Goal: Task Accomplishment & Management: Complete application form

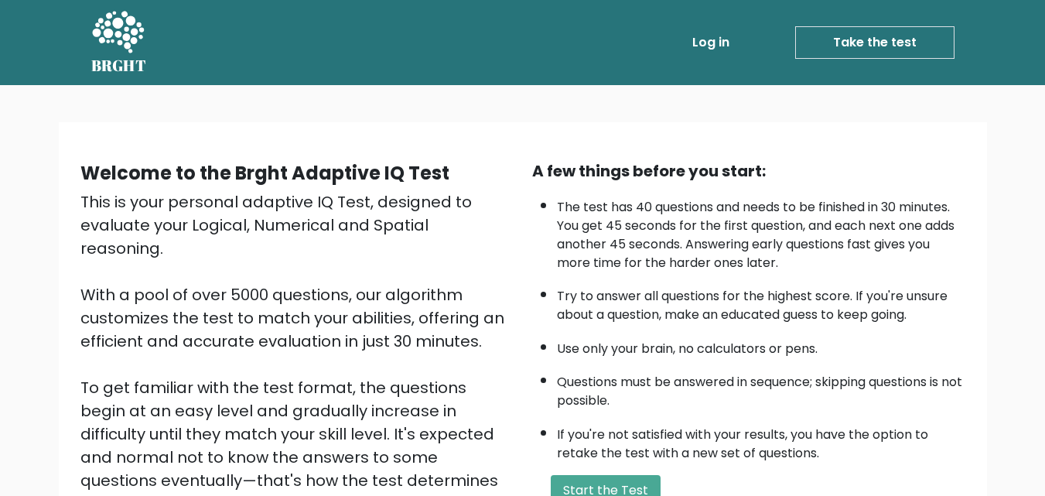
scroll to position [213, 0]
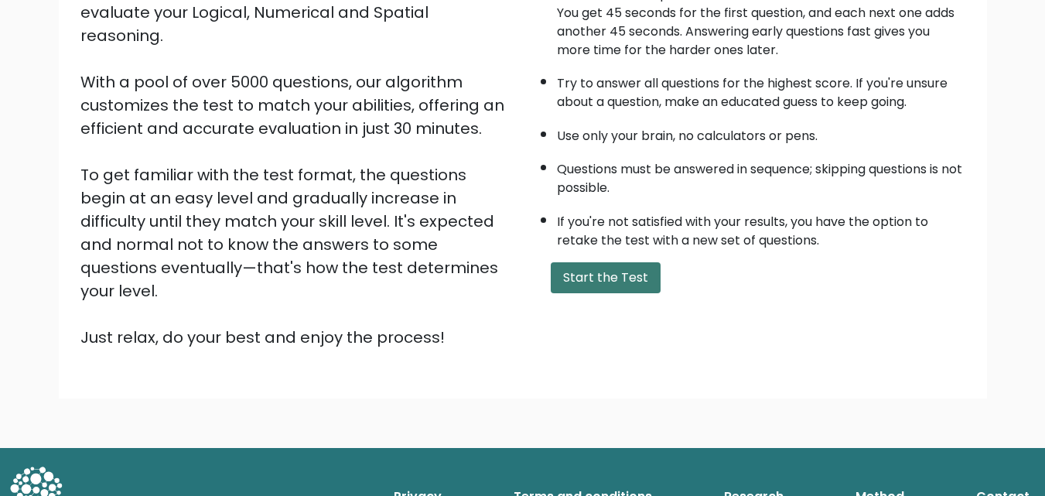
click at [624, 284] on button "Start the Test" at bounding box center [606, 277] width 110 height 31
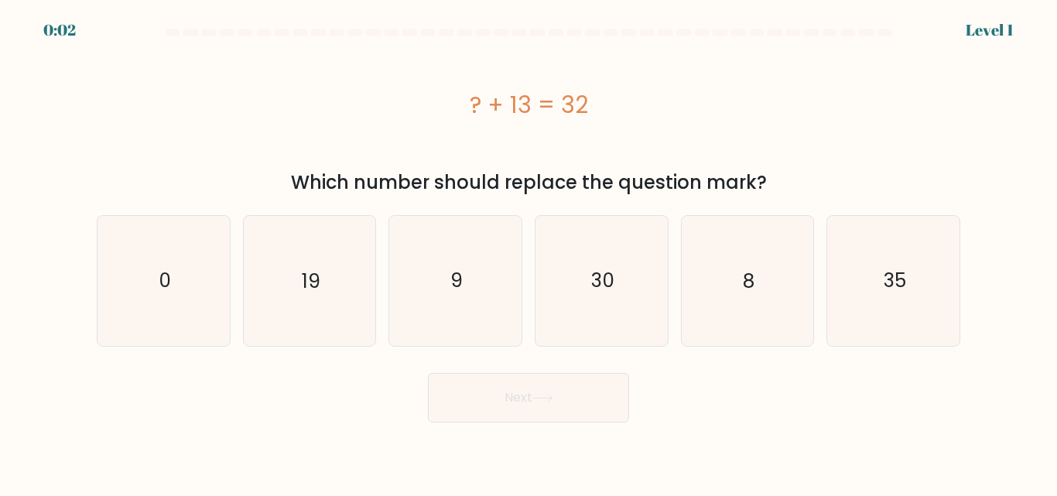
click at [313, 279] on text "19" at bounding box center [311, 280] width 19 height 27
click at [528, 252] on input "b. 19" at bounding box center [528, 250] width 1 height 4
radio input "true"
click at [494, 388] on button "Next" at bounding box center [528, 398] width 201 height 50
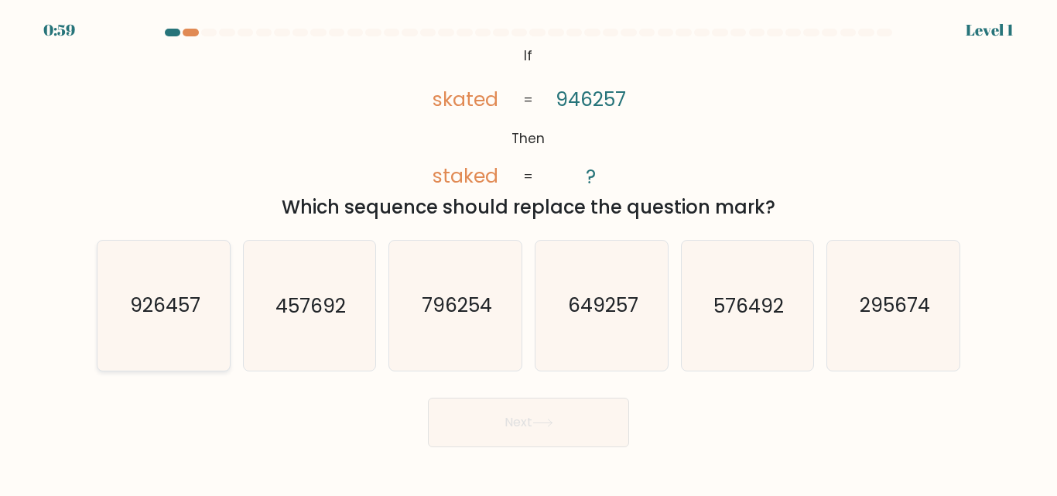
click at [173, 305] on text "926457" at bounding box center [164, 305] width 70 height 27
click at [528, 252] on input "a. 926457" at bounding box center [528, 250] width 1 height 4
radio input "true"
click at [503, 417] on button "Next" at bounding box center [528, 423] width 201 height 50
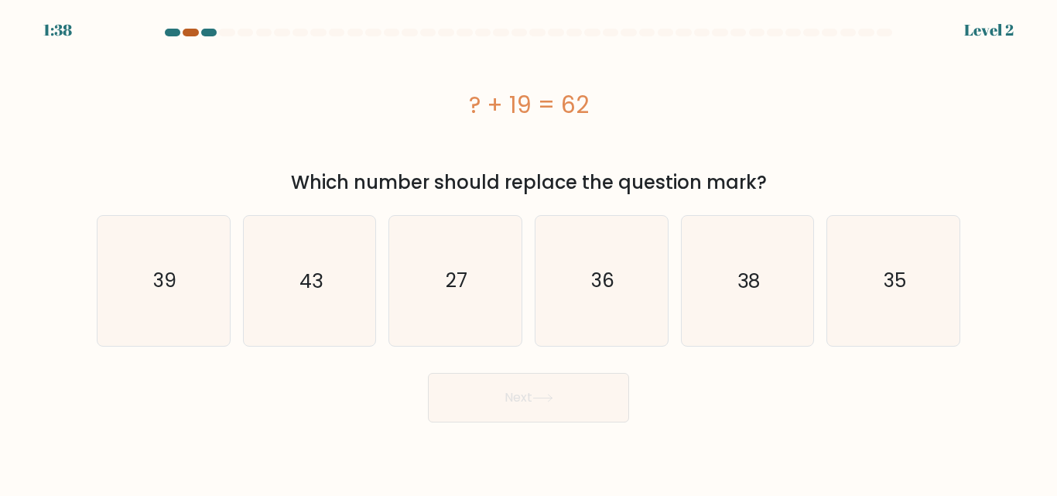
click at [192, 34] on div at bounding box center [190, 33] width 15 height 8
click at [192, 31] on div at bounding box center [190, 33] width 15 height 8
click at [209, 33] on div at bounding box center [208, 33] width 15 height 8
click at [305, 290] on text "43" at bounding box center [310, 280] width 23 height 27
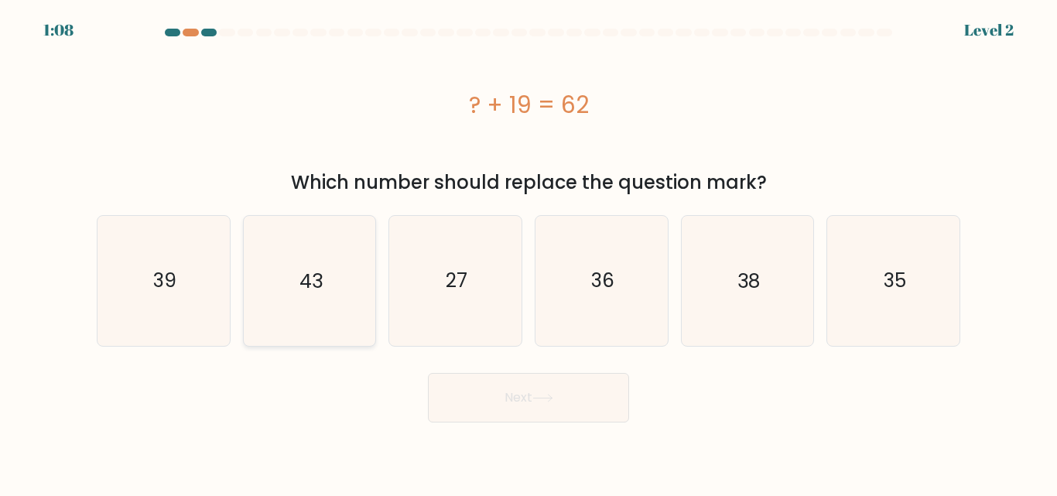
click at [528, 252] on input "b. 43" at bounding box center [528, 250] width 1 height 4
radio input "true"
click at [547, 390] on button "Next" at bounding box center [528, 398] width 201 height 50
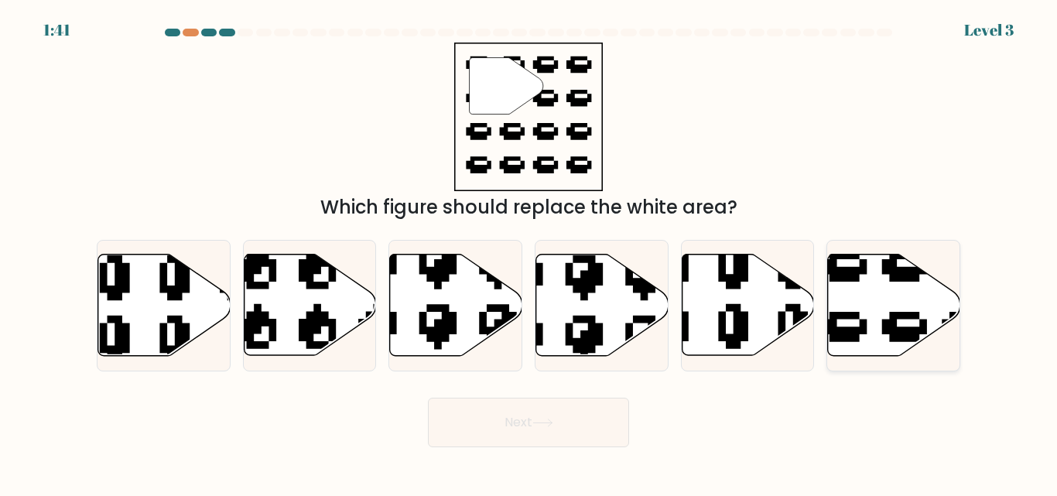
click at [882, 307] on icon at bounding box center [894, 305] width 132 height 101
click at [529, 252] on input "f." at bounding box center [528, 250] width 1 height 4
radio input "true"
click at [576, 437] on button "Next" at bounding box center [528, 423] width 201 height 50
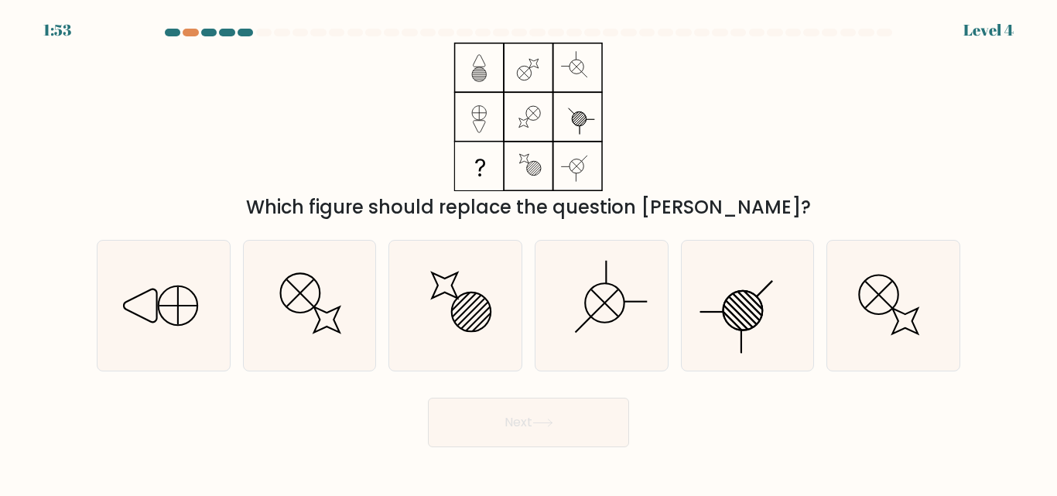
click at [144, 425] on div "Next" at bounding box center [528, 418] width 882 height 57
click at [188, 315] on icon at bounding box center [163, 305] width 129 height 129
click at [528, 252] on input "a." at bounding box center [528, 250] width 1 height 4
radio input "true"
click at [542, 426] on icon at bounding box center [542, 423] width 21 height 9
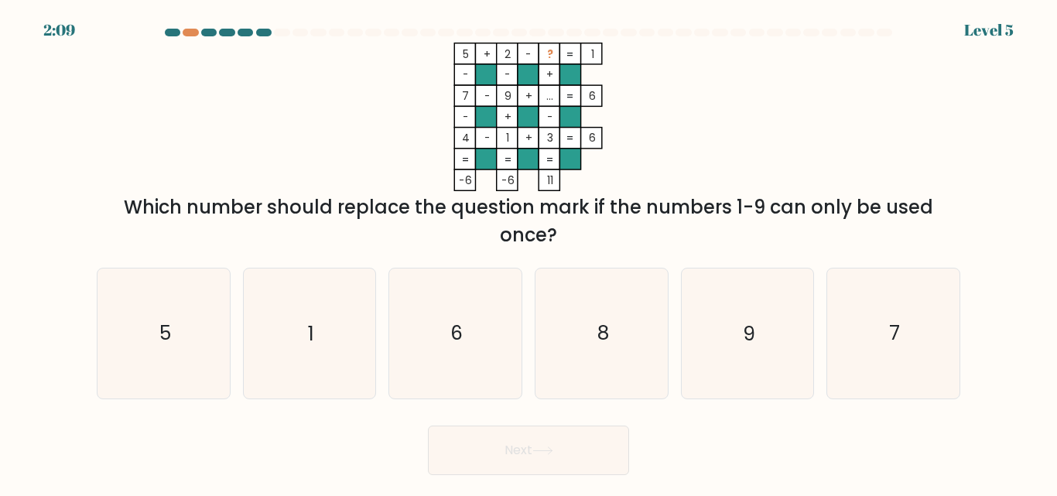
click at [84, 409] on form at bounding box center [528, 252] width 1057 height 446
click at [134, 429] on div "Next" at bounding box center [528, 446] width 882 height 57
click at [467, 327] on icon "6" at bounding box center [455, 332] width 129 height 129
click at [528, 252] on input "c. 6" at bounding box center [528, 250] width 1 height 4
radio input "true"
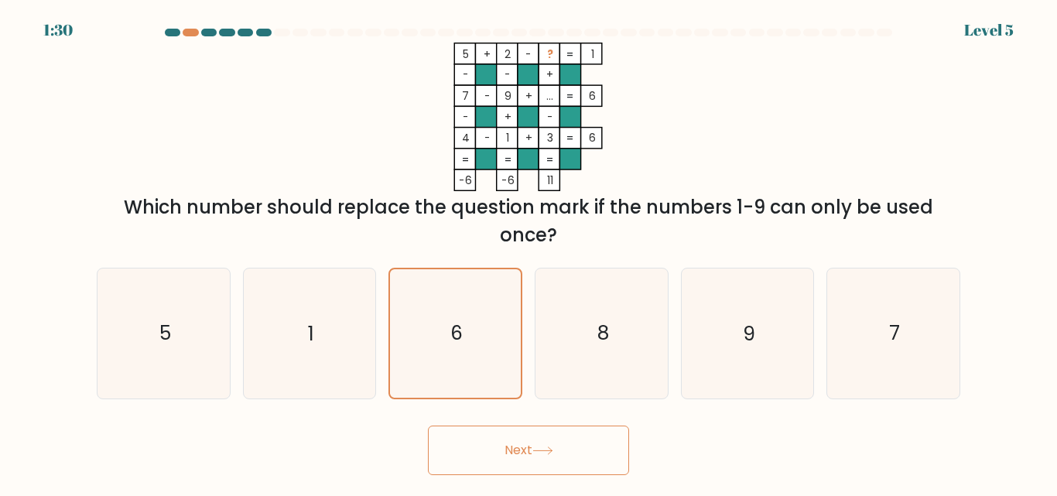
click at [589, 442] on button "Next" at bounding box center [528, 451] width 201 height 50
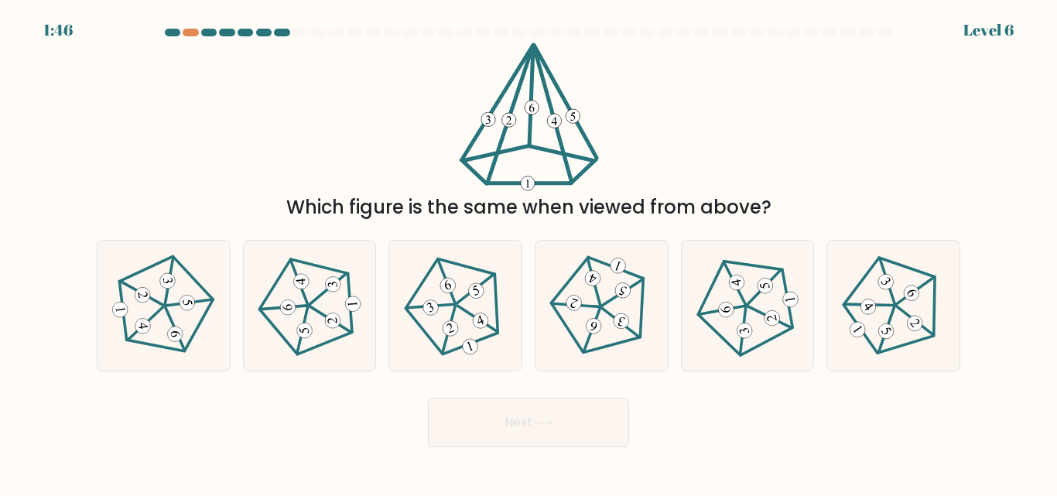
click at [164, 322] on icon at bounding box center [163, 306] width 104 height 104
click at [528, 252] on input "a." at bounding box center [528, 250] width 1 height 4
radio input "true"
click at [562, 426] on button "Next" at bounding box center [528, 423] width 201 height 50
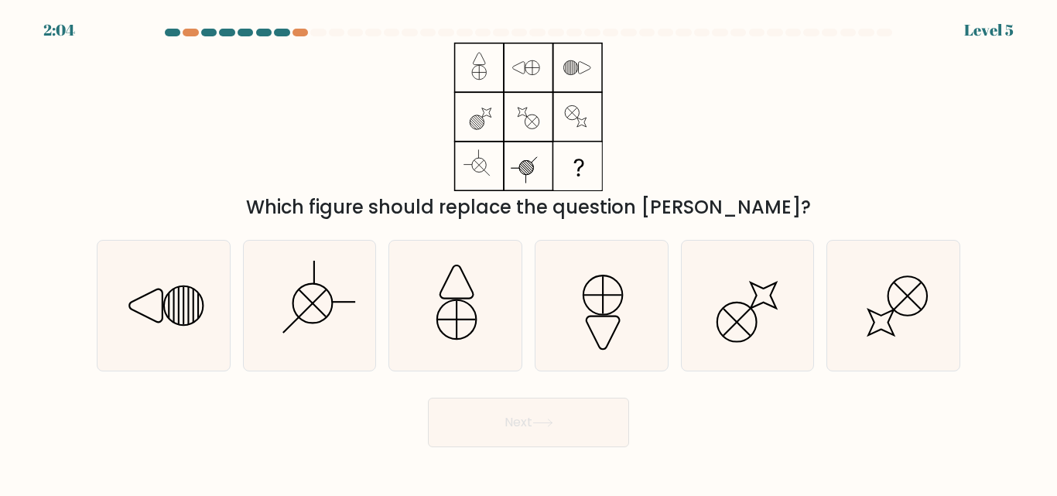
click at [138, 426] on div "Next" at bounding box center [528, 418] width 882 height 57
click at [887, 317] on icon at bounding box center [893, 305] width 129 height 129
click at [529, 252] on input "f." at bounding box center [528, 250] width 1 height 4
radio input "true"
click at [603, 401] on button "Next" at bounding box center [528, 423] width 201 height 50
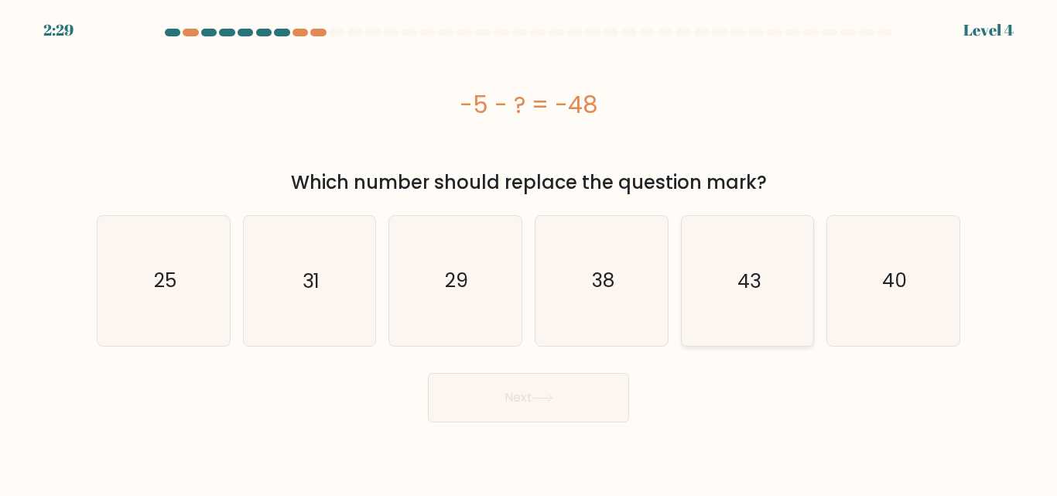
click at [742, 278] on text "43" at bounding box center [748, 280] width 23 height 27
click at [529, 252] on input "e. 43" at bounding box center [528, 250] width 1 height 4
radio input "true"
click at [588, 387] on button "Next" at bounding box center [528, 398] width 201 height 50
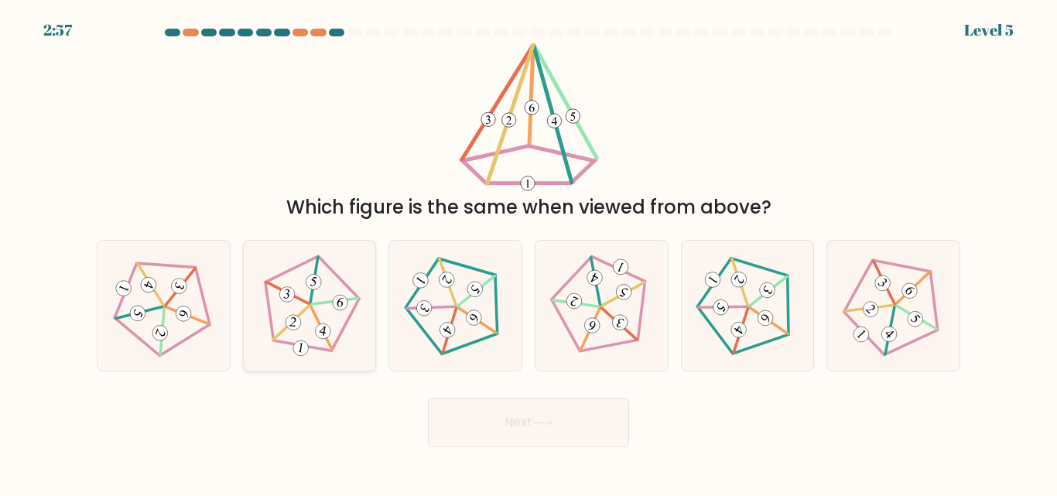
click at [320, 332] on icon at bounding box center [323, 331] width 8 height 10
click at [528, 252] on input "b." at bounding box center [528, 250] width 1 height 4
radio input "true"
click at [517, 422] on button "Next" at bounding box center [528, 423] width 201 height 50
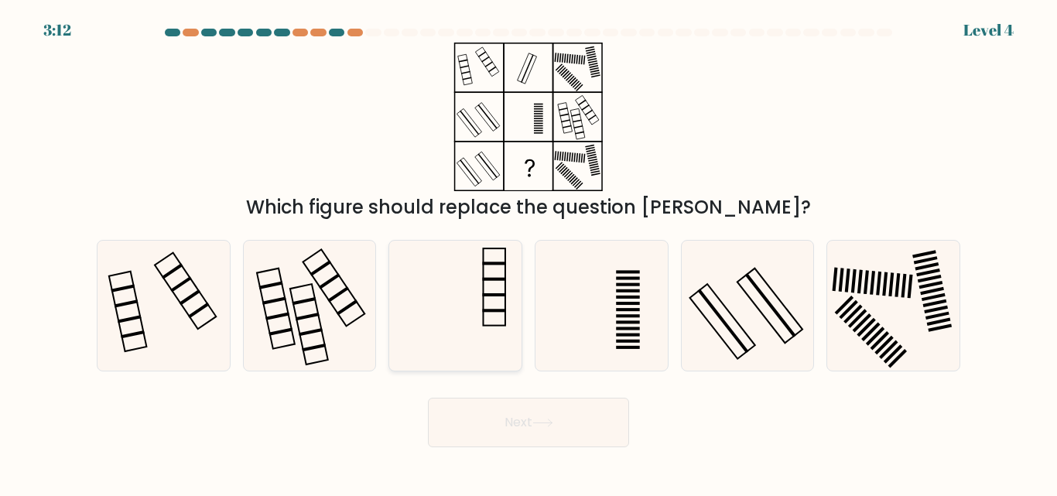
click at [484, 288] on icon at bounding box center [455, 305] width 129 height 129
click at [528, 252] on input "c." at bounding box center [528, 250] width 1 height 4
radio input "true"
click at [540, 422] on icon at bounding box center [542, 423] width 21 height 9
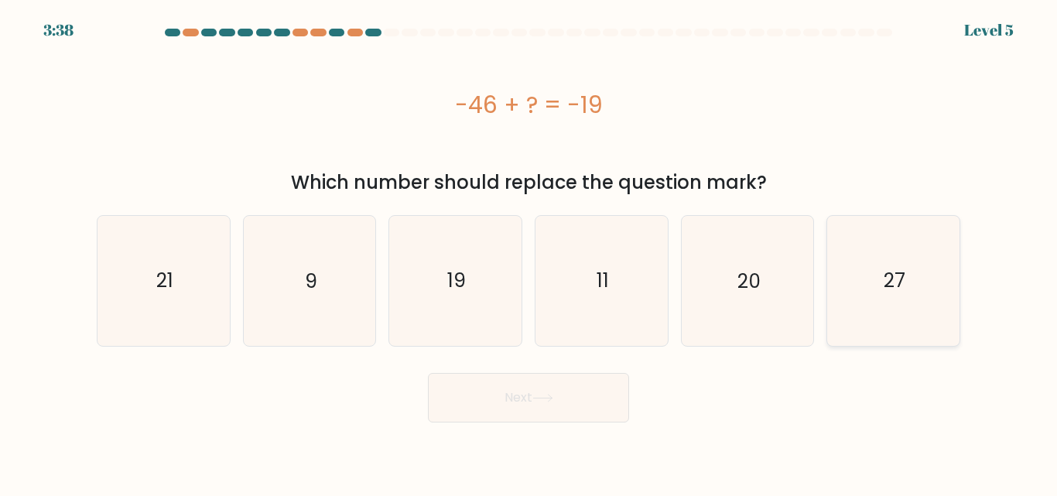
click at [901, 275] on text "27" at bounding box center [895, 280] width 22 height 27
click at [529, 252] on input "f. 27" at bounding box center [528, 250] width 1 height 4
radio input "true"
click at [600, 405] on button "Next" at bounding box center [528, 398] width 201 height 50
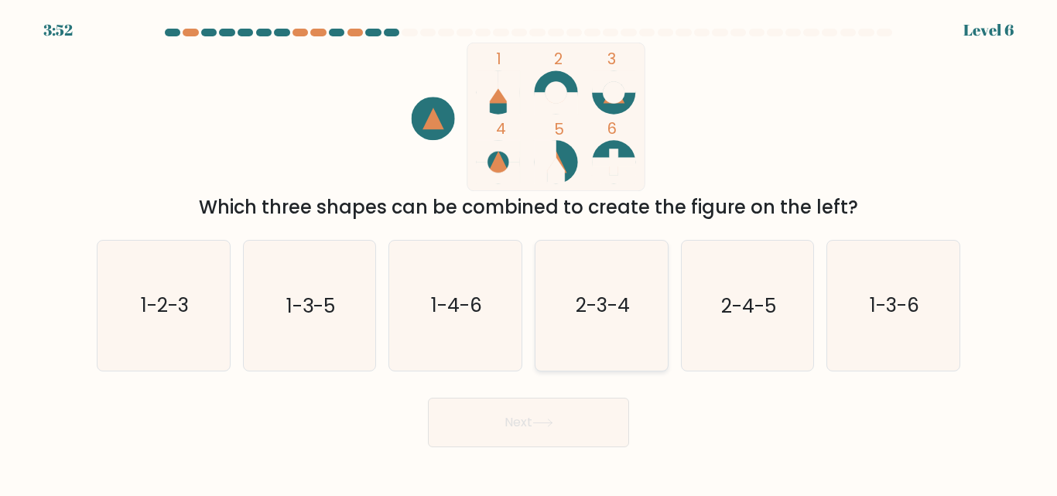
click at [601, 306] on text "2-3-4" at bounding box center [603, 305] width 54 height 27
click at [529, 252] on input "d. 2-3-4" at bounding box center [528, 250] width 1 height 4
radio input "true"
click at [560, 417] on button "Next" at bounding box center [528, 423] width 201 height 50
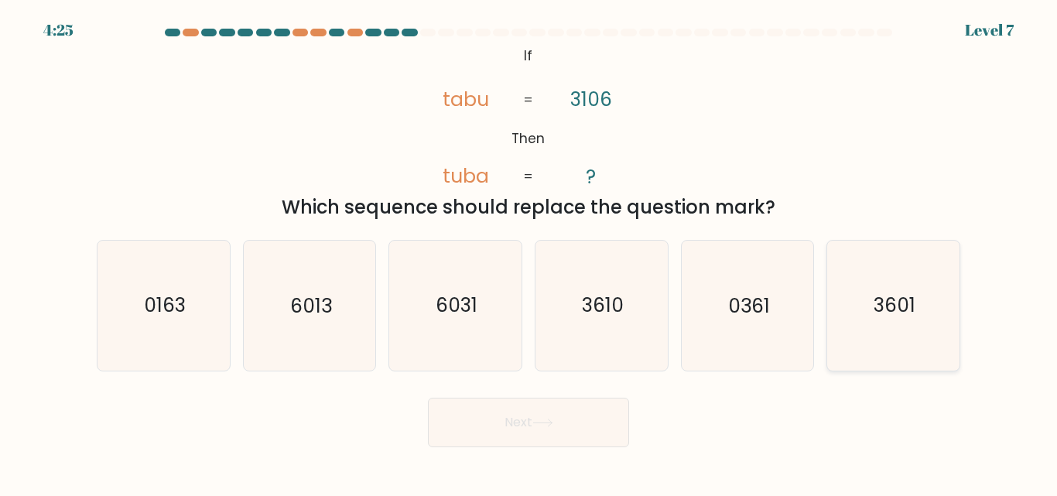
drag, startPoint x: 882, startPoint y: 303, endPoint x: 833, endPoint y: 297, distance: 49.8
click at [890, 296] on text "3601" at bounding box center [895, 305] width 42 height 27
click at [529, 252] on input "f. 3601" at bounding box center [528, 250] width 1 height 4
radio input "true"
click at [535, 421] on button "Next" at bounding box center [528, 423] width 201 height 50
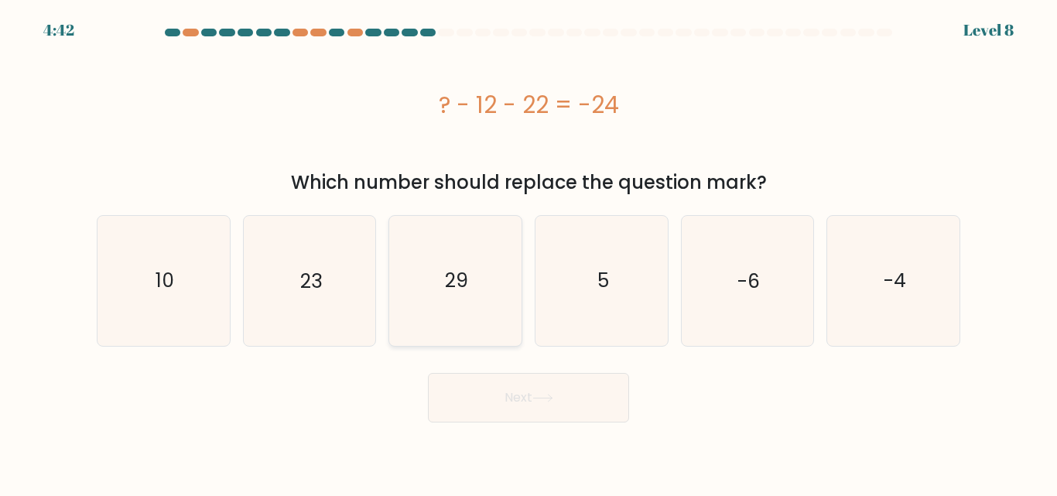
click at [477, 269] on icon "29" at bounding box center [455, 280] width 129 height 129
click at [528, 252] on input "c. 29" at bounding box center [528, 250] width 1 height 4
radio input "true"
click at [518, 384] on button "Next" at bounding box center [528, 398] width 201 height 50
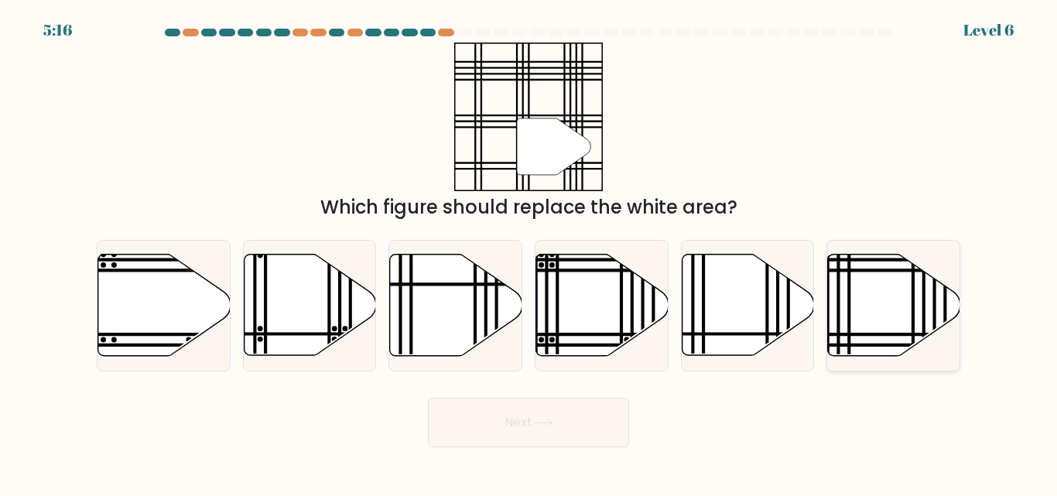
click at [880, 334] on line at bounding box center [849, 334] width 266 height 0
click at [529, 252] on input "f." at bounding box center [528, 250] width 1 height 4
radio input "true"
click at [509, 422] on button "Next" at bounding box center [528, 423] width 201 height 50
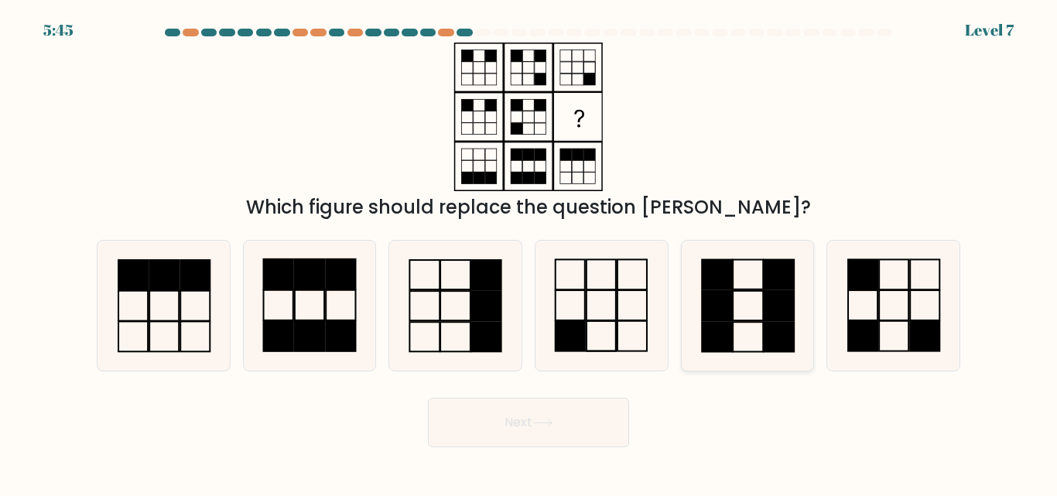
click at [694, 318] on icon at bounding box center [746, 305] width 129 height 129
click at [529, 252] on input "e." at bounding box center [528, 250] width 1 height 4
radio input "true"
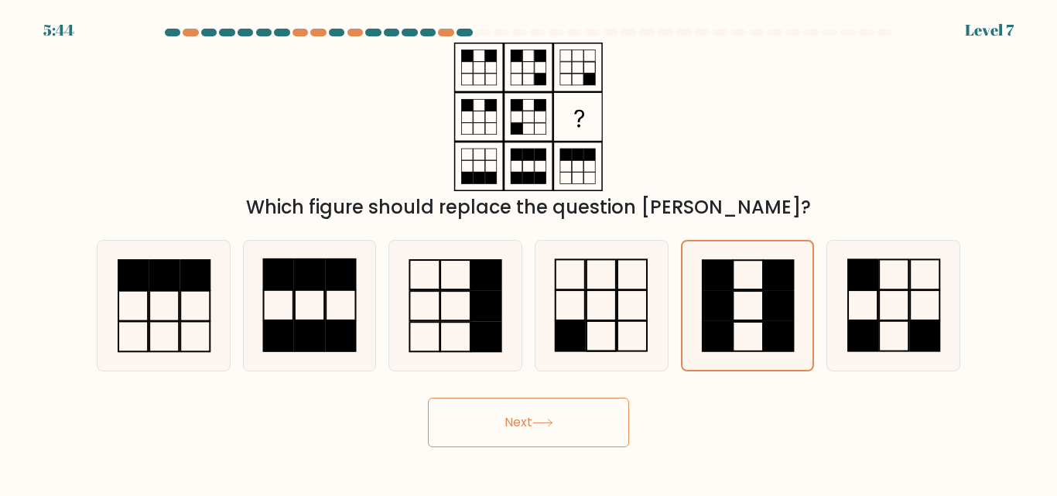
click at [564, 426] on button "Next" at bounding box center [528, 423] width 201 height 50
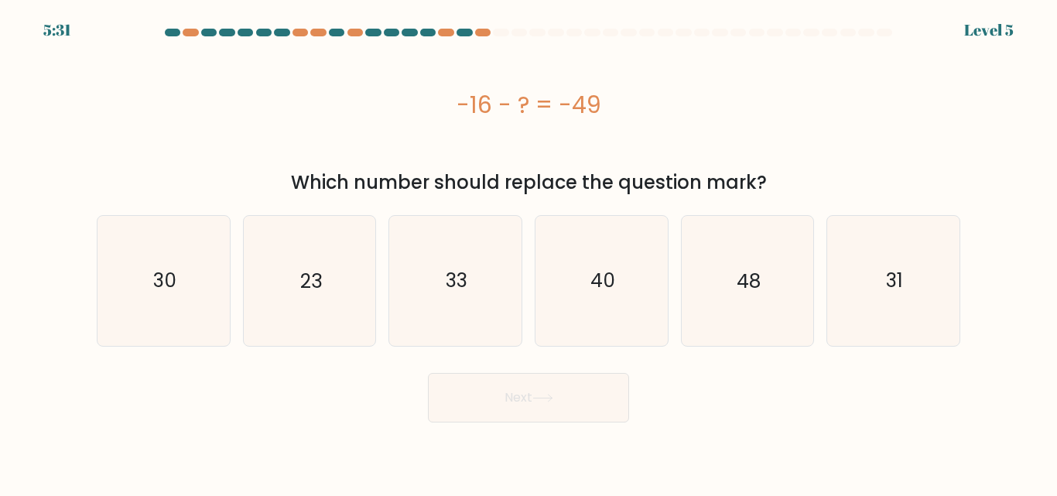
click at [129, 403] on div "Next" at bounding box center [528, 393] width 882 height 57
click at [473, 275] on icon "33" at bounding box center [455, 280] width 129 height 129
click at [528, 252] on input "c. 33" at bounding box center [528, 250] width 1 height 4
radio input "true"
click at [603, 400] on button "Next" at bounding box center [528, 398] width 201 height 50
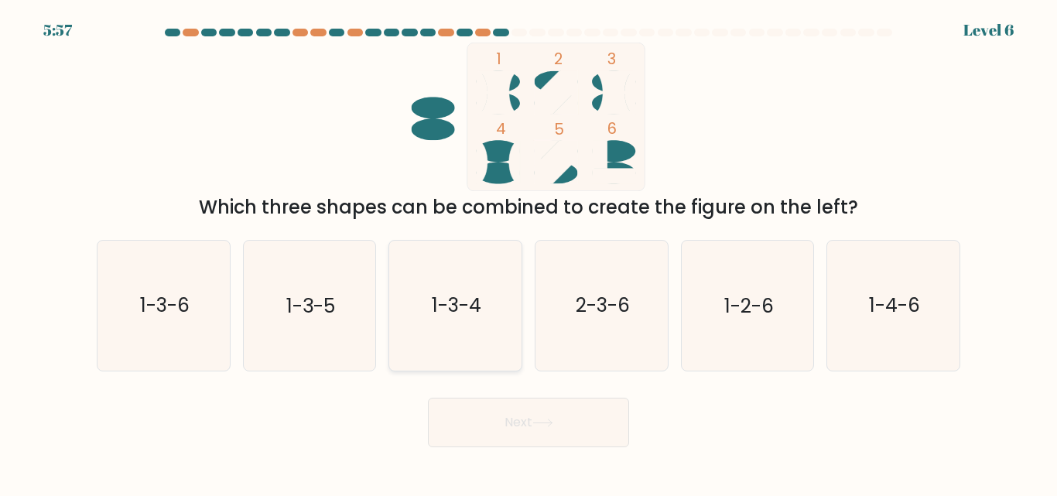
click at [470, 293] on text "1-3-4" at bounding box center [457, 305] width 50 height 27
click at [528, 252] on input "c. 1-3-4" at bounding box center [528, 250] width 1 height 4
radio input "true"
click at [547, 433] on button "Next" at bounding box center [528, 423] width 201 height 50
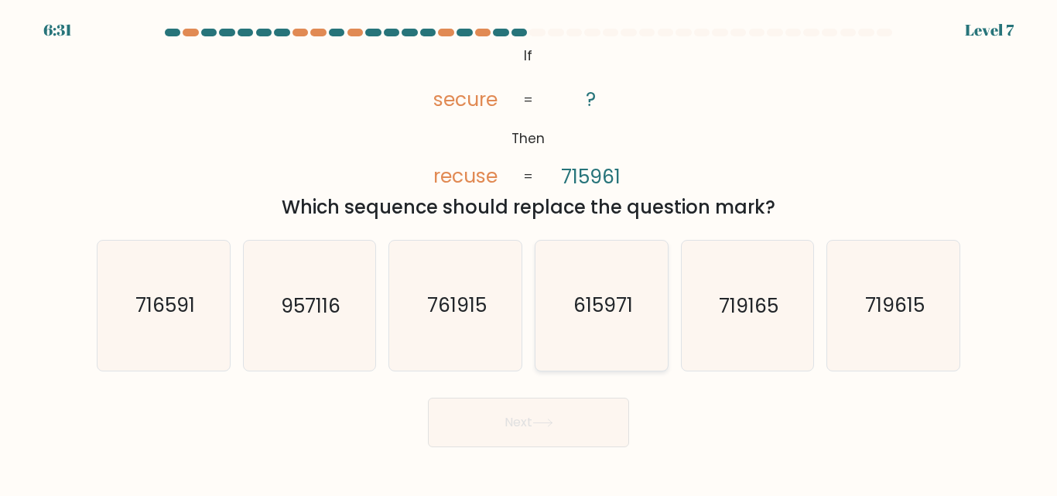
click at [612, 272] on icon "615971" at bounding box center [601, 305] width 129 height 129
click at [529, 252] on input "d. 615971" at bounding box center [528, 250] width 1 height 4
radio input "true"
click at [573, 431] on button "Next" at bounding box center [528, 423] width 201 height 50
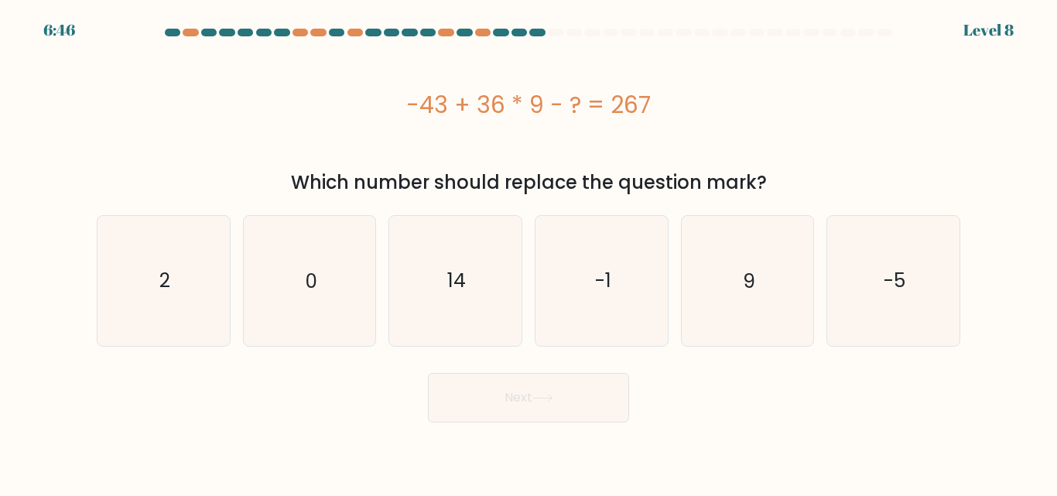
drag, startPoint x: 67, startPoint y: 422, endPoint x: 87, endPoint y: 406, distance: 24.8
click at [67, 422] on form "a. 2" at bounding box center [528, 226] width 1057 height 394
click at [440, 294] on icon "14" at bounding box center [455, 280] width 129 height 129
click at [528, 252] on input "c. 14" at bounding box center [528, 250] width 1 height 4
radio input "true"
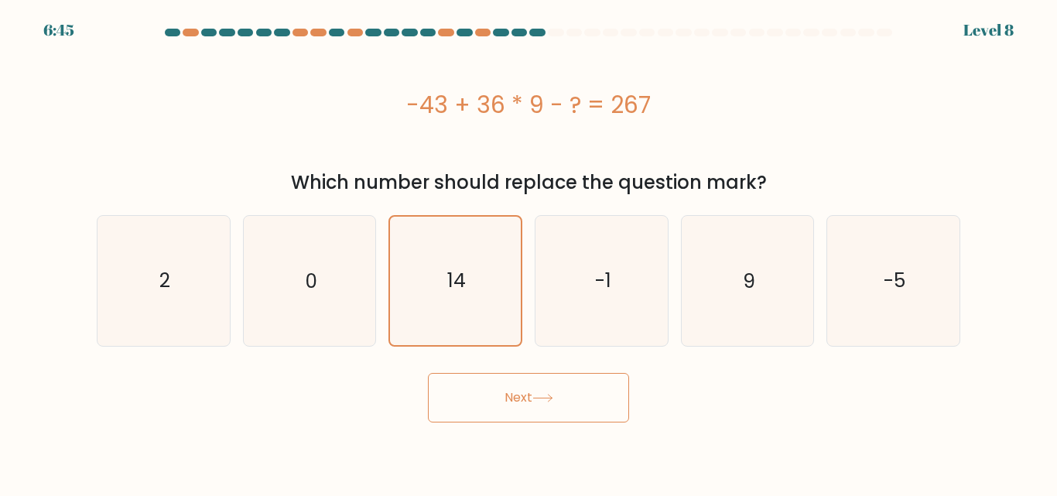
click at [600, 412] on button "Next" at bounding box center [528, 398] width 201 height 50
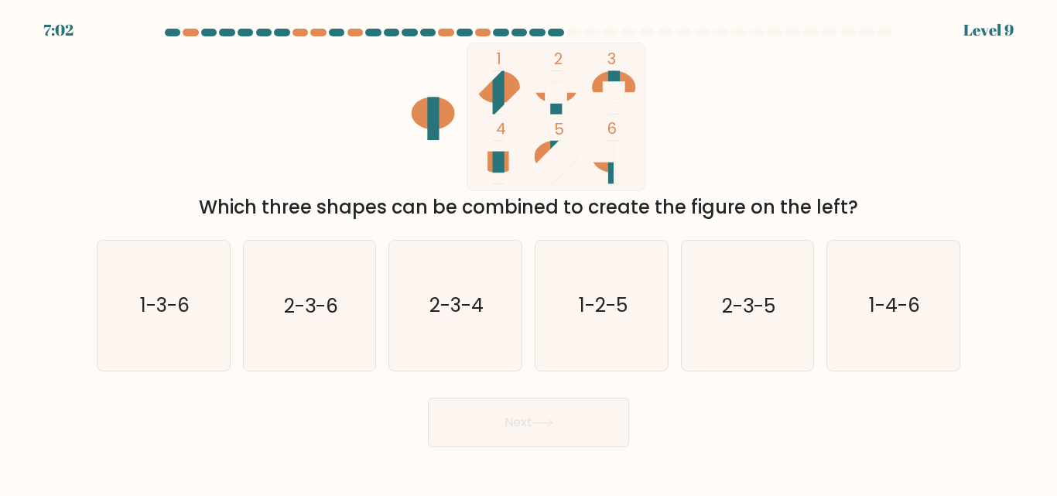
click at [137, 426] on div "Next" at bounding box center [528, 418] width 882 height 57
click at [470, 307] on text "2-3-4" at bounding box center [456, 305] width 54 height 27
click at [528, 252] on input "c. 2-3-4" at bounding box center [528, 250] width 1 height 4
radio input "true"
click at [514, 446] on button "Next" at bounding box center [528, 423] width 201 height 50
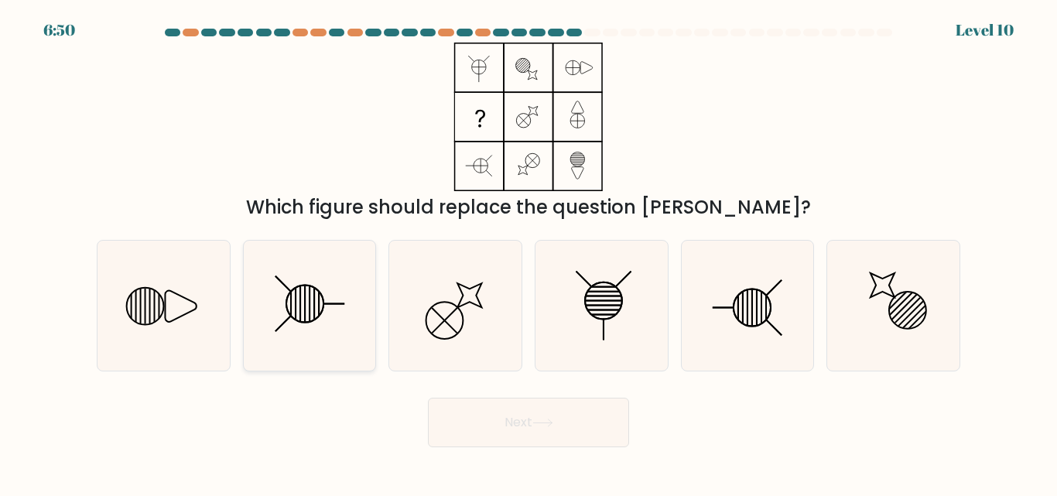
click at [299, 302] on icon at bounding box center [308, 305] width 129 height 129
click at [528, 252] on input "b." at bounding box center [528, 250] width 1 height 4
radio input "true"
click at [561, 443] on button "Next" at bounding box center [528, 423] width 201 height 50
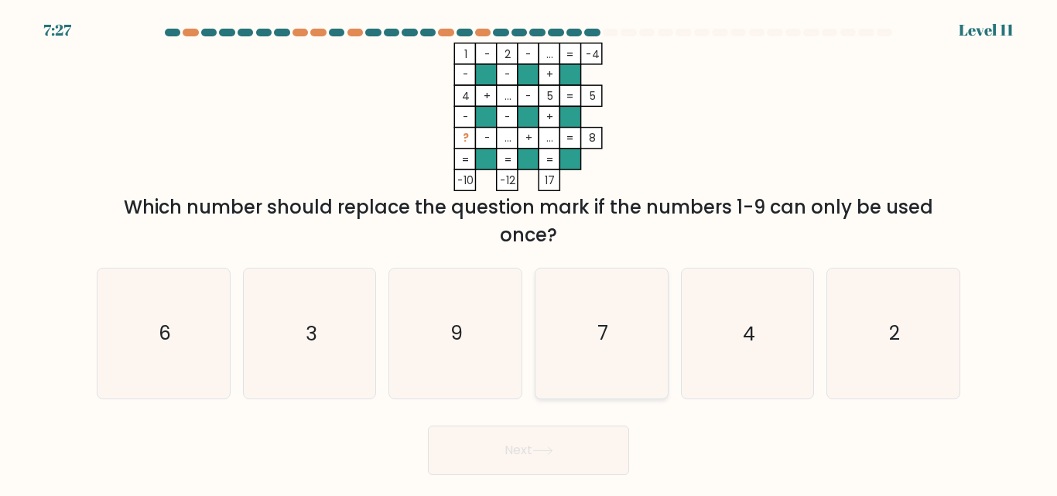
click at [622, 336] on icon "7" at bounding box center [601, 332] width 129 height 129
click at [529, 252] on input "d. 7" at bounding box center [528, 250] width 1 height 4
radio input "true"
click at [581, 452] on button "Next" at bounding box center [528, 451] width 201 height 50
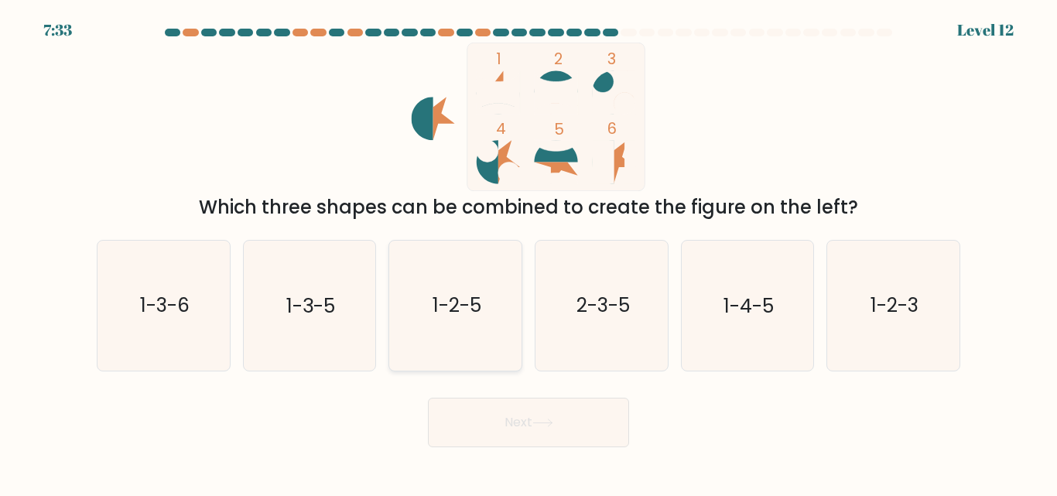
click at [459, 305] on text "1-2-5" at bounding box center [457, 305] width 49 height 27
click at [528, 252] on input "c. 1-2-5" at bounding box center [528, 250] width 1 height 4
radio input "true"
click at [579, 419] on button "Next" at bounding box center [528, 423] width 201 height 50
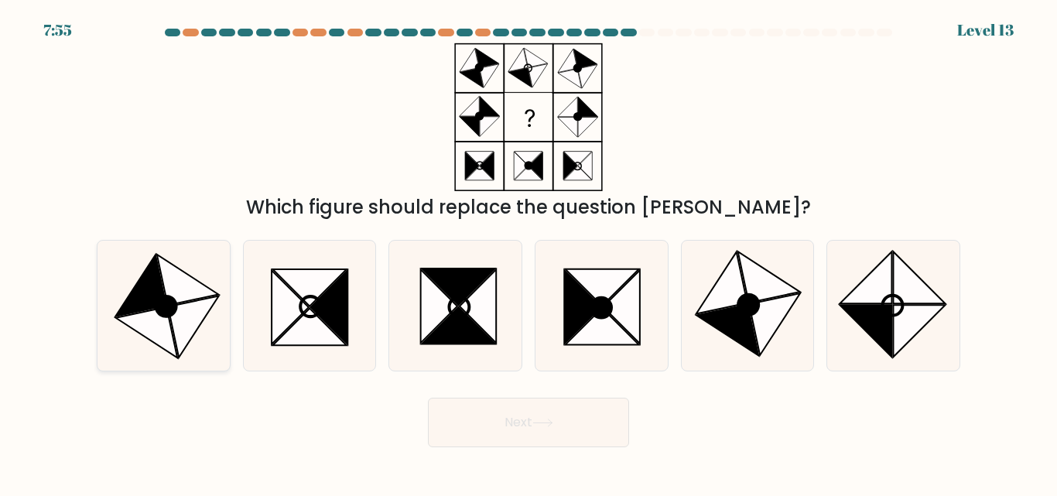
click at [175, 306] on circle at bounding box center [166, 307] width 28 height 28
click at [528, 252] on input "a." at bounding box center [528, 250] width 1 height 4
radio input "true"
click at [516, 427] on button "Next" at bounding box center [528, 423] width 201 height 50
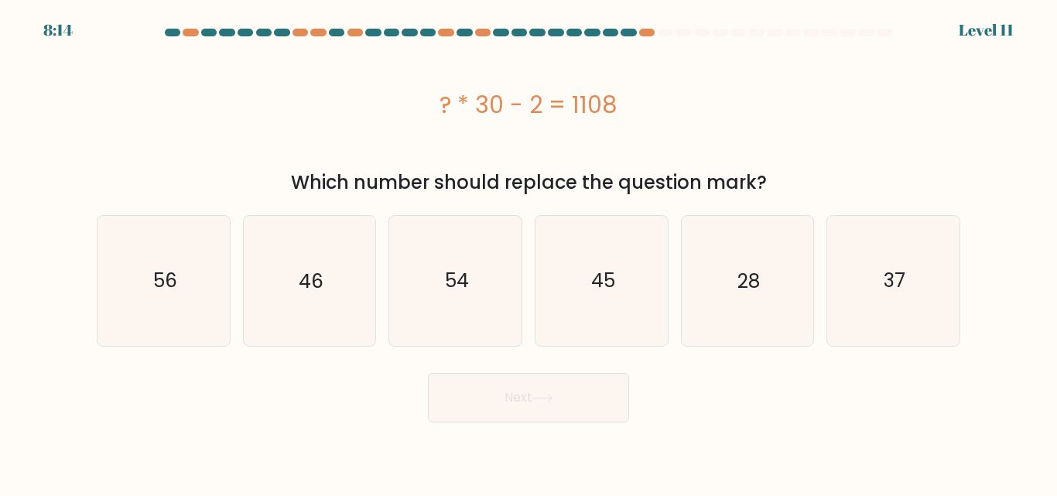
click at [97, 419] on div "Next" at bounding box center [528, 393] width 882 height 57
click at [891, 282] on text "37" at bounding box center [895, 280] width 22 height 27
click at [529, 252] on input "f. 37" at bounding box center [528, 250] width 1 height 4
radio input "true"
click at [566, 395] on button "Next" at bounding box center [528, 398] width 201 height 50
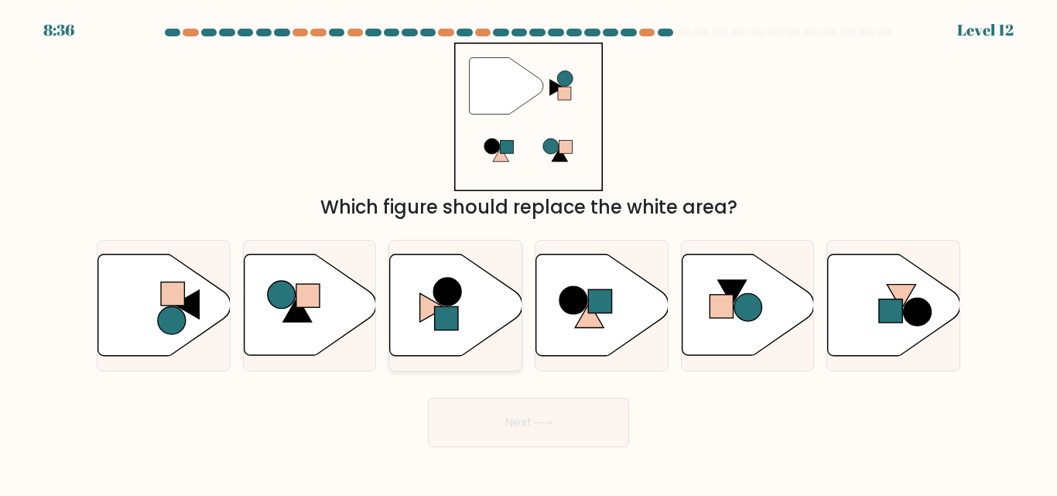
click at [475, 303] on icon at bounding box center [456, 305] width 132 height 101
click at [528, 252] on input "c." at bounding box center [528, 250] width 1 height 4
radio input "true"
click at [510, 414] on button "Next" at bounding box center [528, 423] width 201 height 50
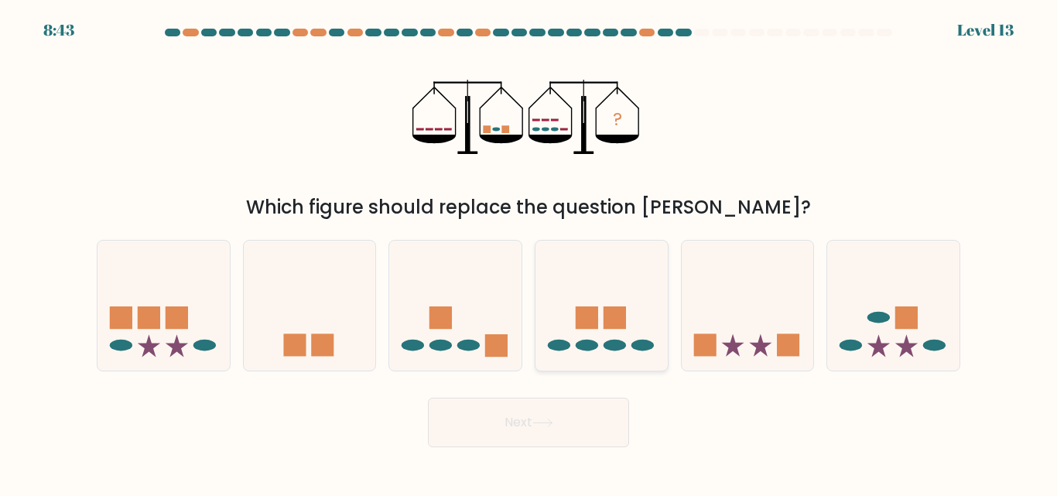
click at [607, 337] on icon at bounding box center [601, 305] width 132 height 109
click at [529, 252] on input "d." at bounding box center [528, 250] width 1 height 4
radio input "true"
click at [538, 419] on icon at bounding box center [542, 423] width 21 height 9
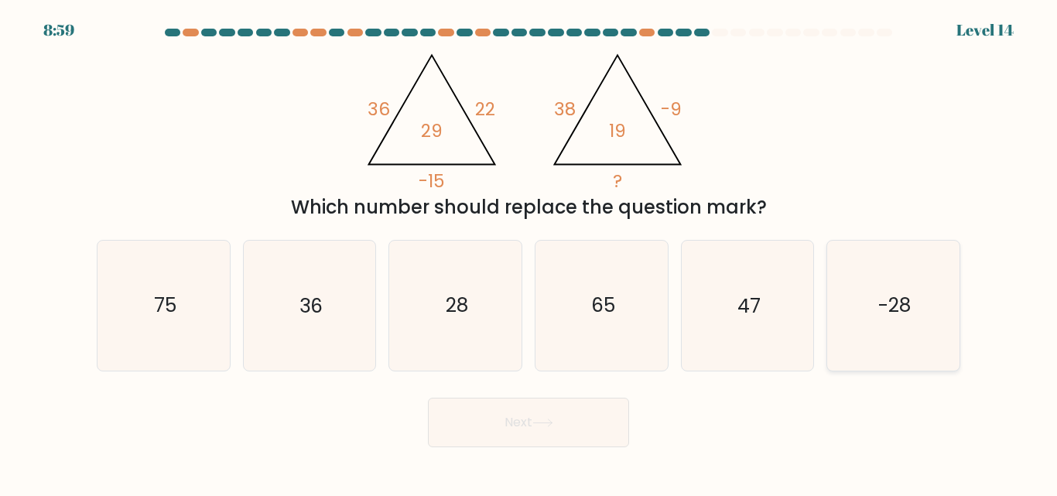
click at [894, 309] on text "-28" at bounding box center [894, 305] width 32 height 27
click at [529, 252] on input "f. -28" at bounding box center [528, 250] width 1 height 4
radio input "true"
click at [565, 432] on button "Next" at bounding box center [528, 423] width 201 height 50
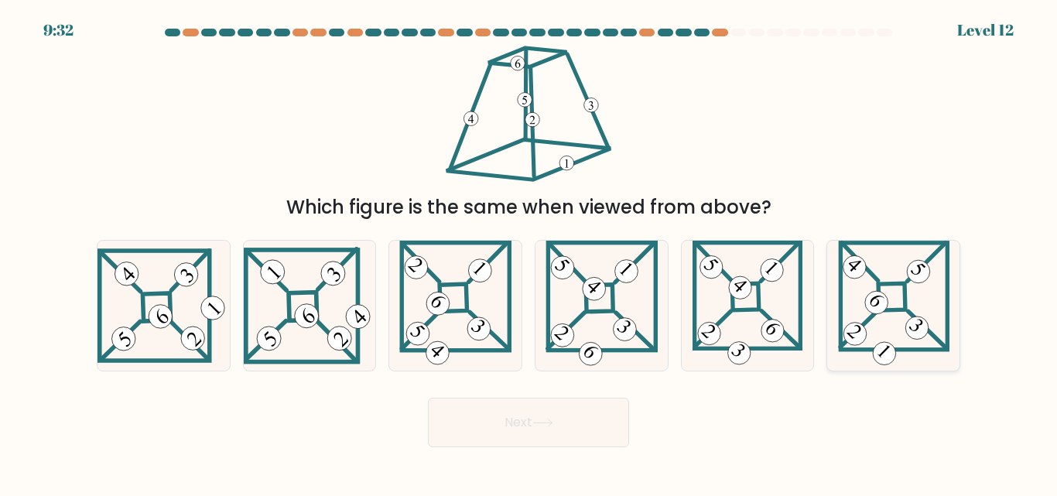
click at [894, 300] on icon at bounding box center [893, 305] width 111 height 129
click at [529, 252] on input "f." at bounding box center [528, 250] width 1 height 4
radio input "true"
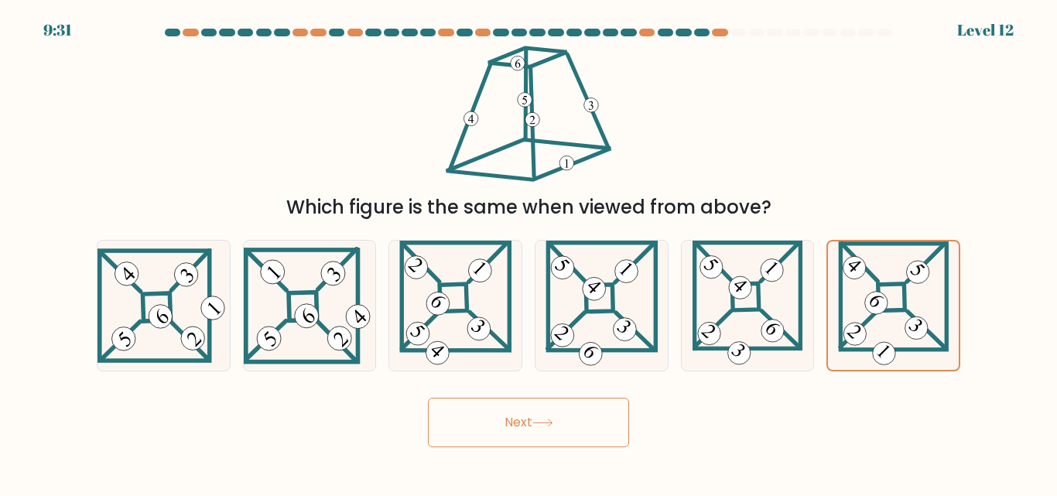
click at [559, 436] on button "Next" at bounding box center [528, 423] width 201 height 50
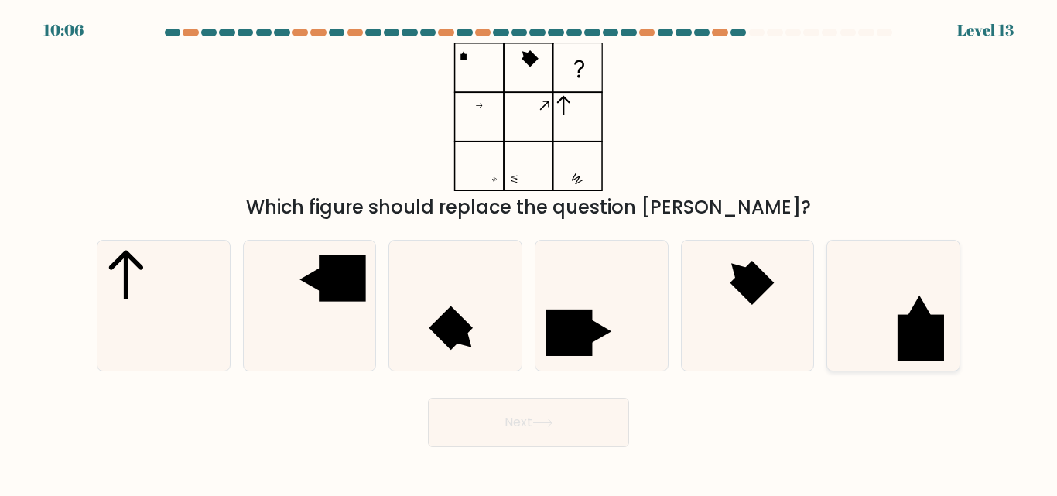
click at [935, 334] on rect at bounding box center [920, 338] width 46 height 46
click at [529, 252] on input "f." at bounding box center [528, 250] width 1 height 4
radio input "true"
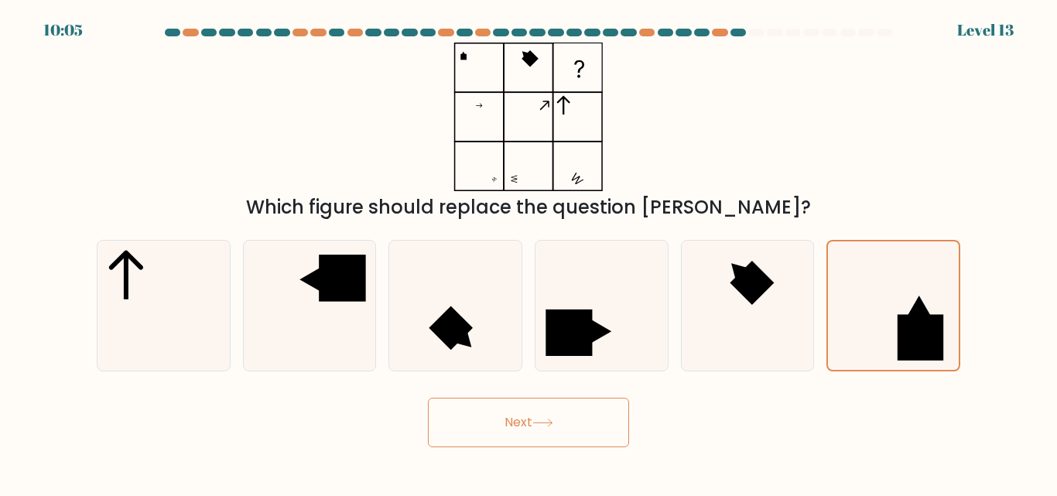
click at [599, 433] on button "Next" at bounding box center [528, 423] width 201 height 50
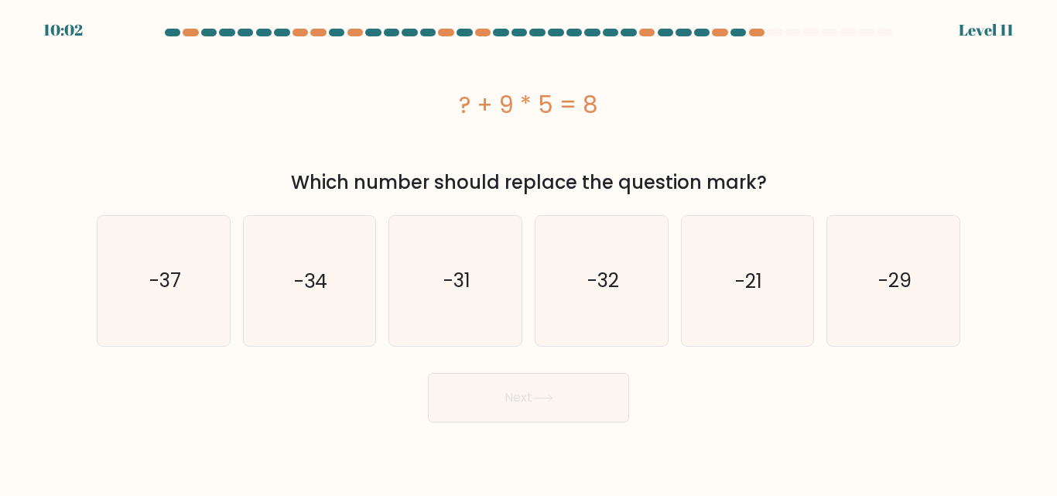
click at [148, 378] on div "Next" at bounding box center [528, 393] width 882 height 57
click at [172, 289] on text "-37" at bounding box center [165, 280] width 32 height 27
click at [528, 252] on input "a. -37" at bounding box center [528, 250] width 1 height 4
radio input "true"
click at [597, 395] on button "Next" at bounding box center [528, 398] width 201 height 50
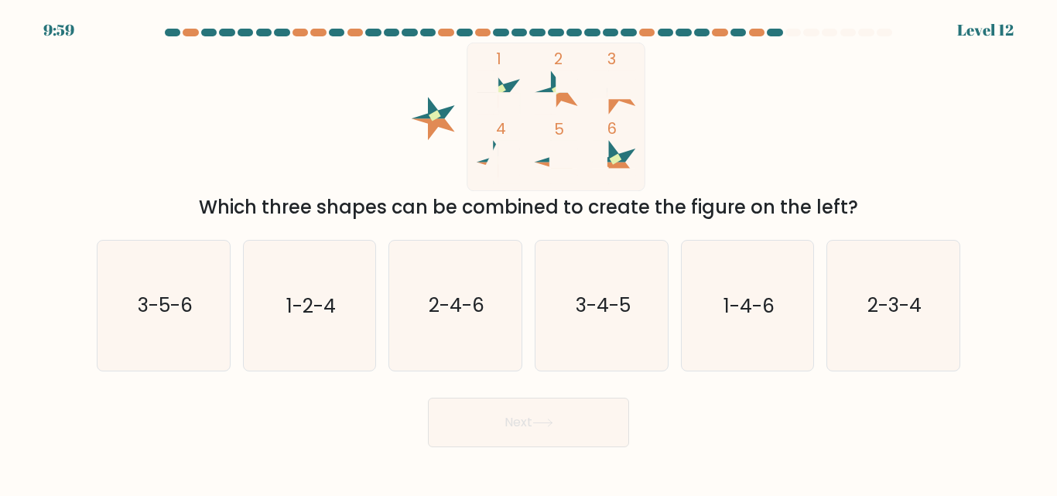
click at [513, 399] on button "Next" at bounding box center [528, 423] width 201 height 50
drag, startPoint x: 670, startPoint y: 180, endPoint x: 650, endPoint y: 167, distance: 24.0
drag, startPoint x: 650, startPoint y: 167, endPoint x: 504, endPoint y: 409, distance: 282.5
click at [504, 409] on button "Next" at bounding box center [528, 423] width 201 height 50
click at [183, 299] on text "3-5-6" at bounding box center [164, 305] width 55 height 27
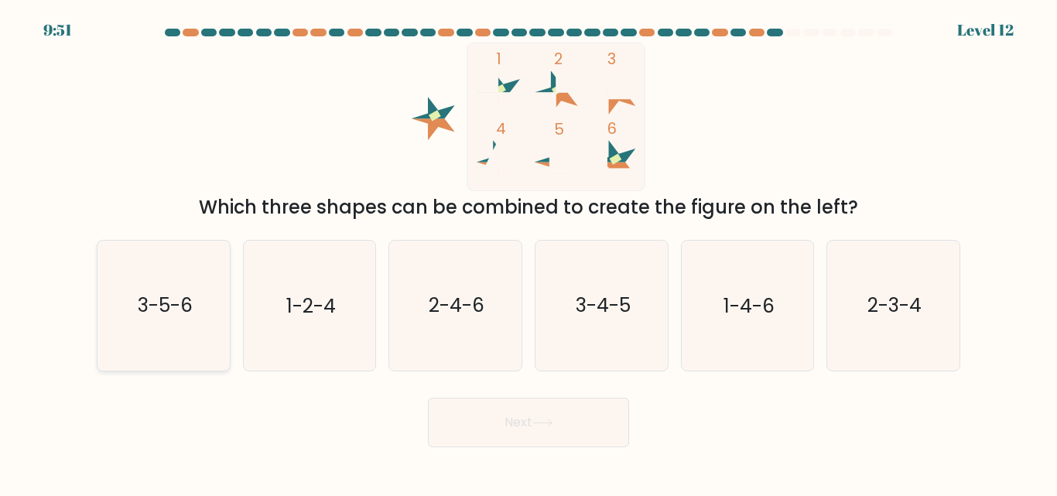
click at [528, 252] on input "a. 3-5-6" at bounding box center [528, 250] width 1 height 4
radio input "true"
click at [538, 423] on icon at bounding box center [542, 423] width 21 height 9
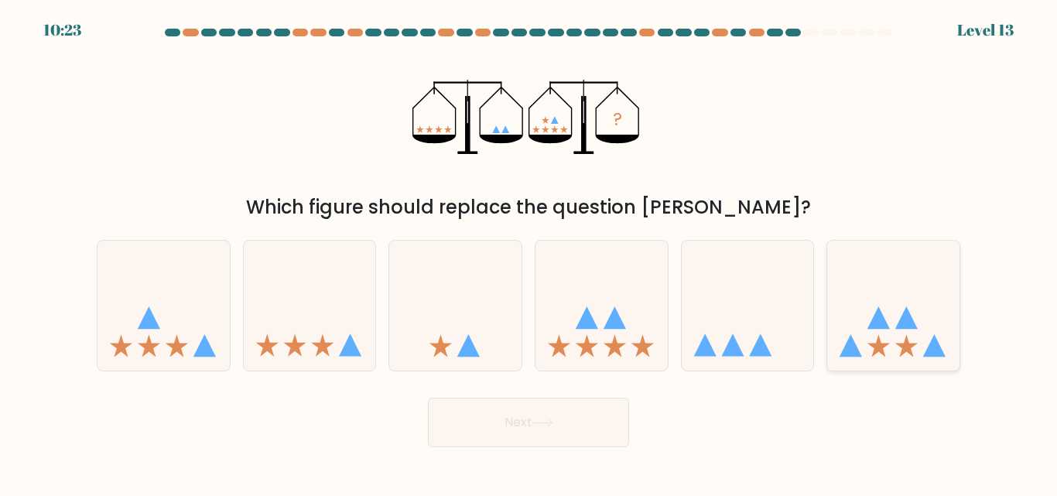
click at [881, 337] on icon at bounding box center [893, 305] width 132 height 109
click at [529, 252] on input "f." at bounding box center [528, 250] width 1 height 4
radio input "true"
click at [591, 429] on button "Next" at bounding box center [528, 423] width 201 height 50
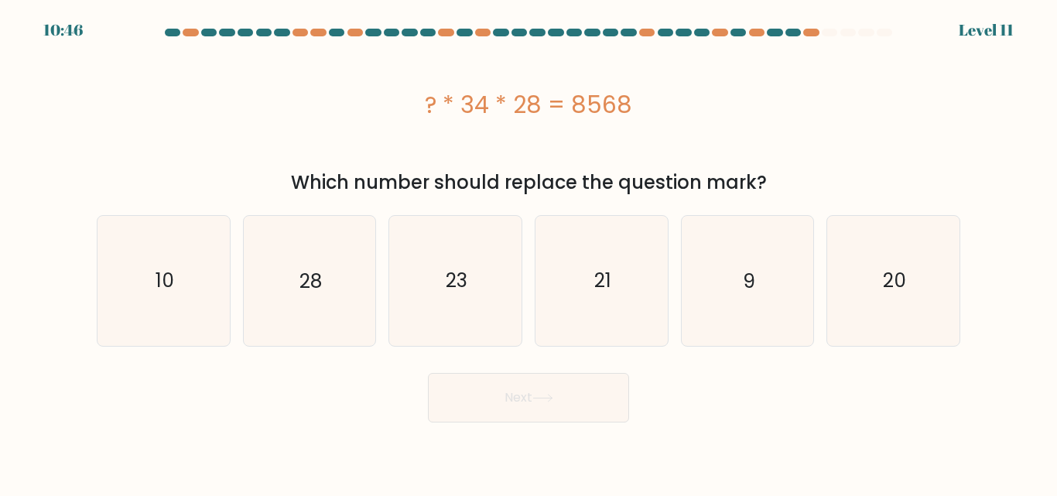
click at [168, 402] on div "Next" at bounding box center [528, 393] width 882 height 57
click at [129, 405] on div "Next" at bounding box center [528, 393] width 882 height 57
click at [738, 278] on icon "9" at bounding box center [746, 280] width 129 height 129
click at [529, 252] on input "e. 9" at bounding box center [528, 250] width 1 height 4
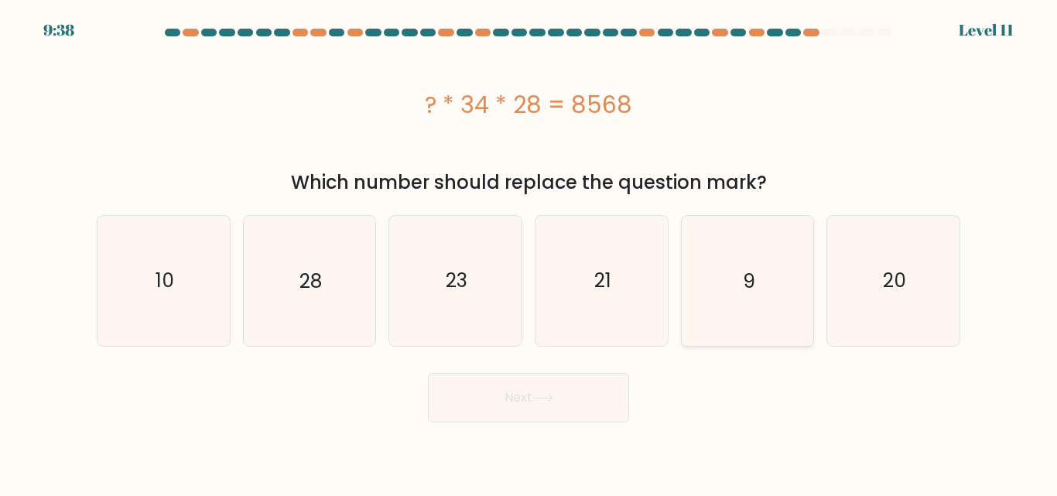
radio input "true"
click at [602, 398] on button "Next" at bounding box center [528, 398] width 201 height 50
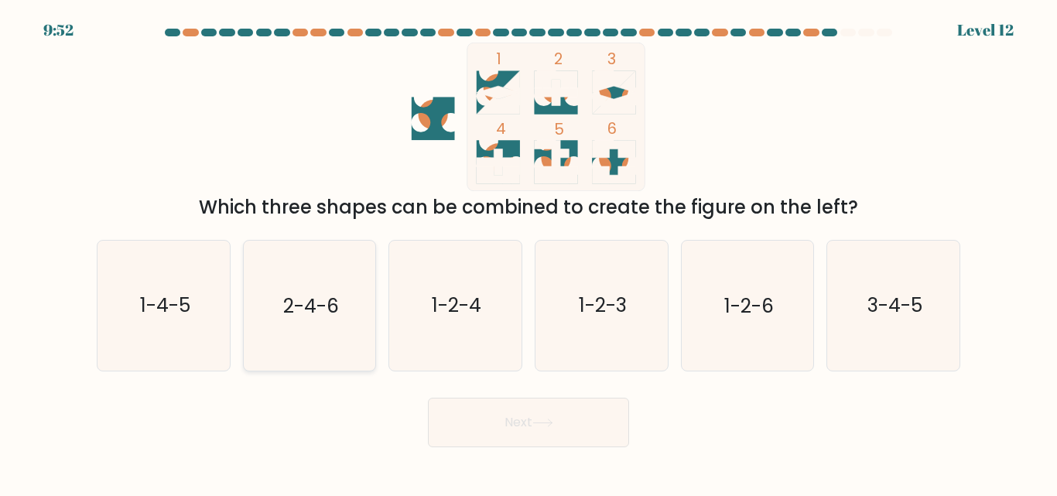
click at [254, 311] on icon "2-4-6" at bounding box center [308, 305] width 129 height 129
click at [528, 252] on input "b. 2-4-6" at bounding box center [528, 250] width 1 height 4
radio input "true"
click at [556, 435] on button "Next" at bounding box center [528, 423] width 201 height 50
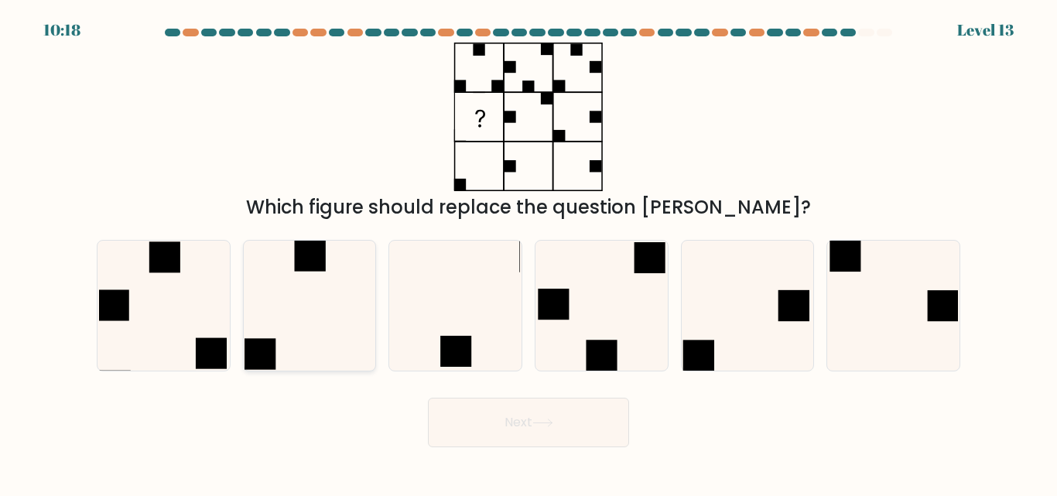
click at [322, 320] on icon at bounding box center [308, 305] width 129 height 129
click at [528, 252] on input "b." at bounding box center [528, 250] width 1 height 4
radio input "true"
click at [567, 323] on icon at bounding box center [601, 305] width 129 height 129
click at [529, 252] on input "d." at bounding box center [528, 250] width 1 height 4
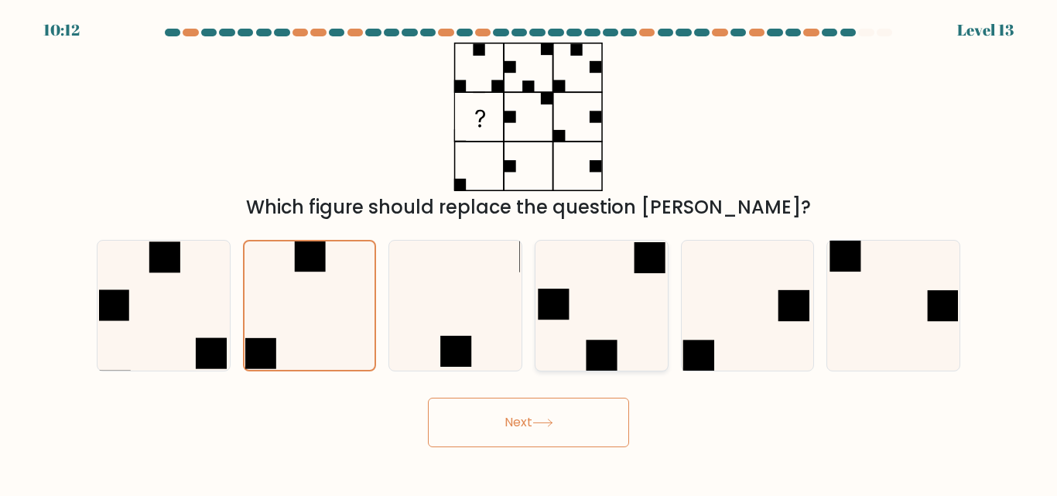
radio input "true"
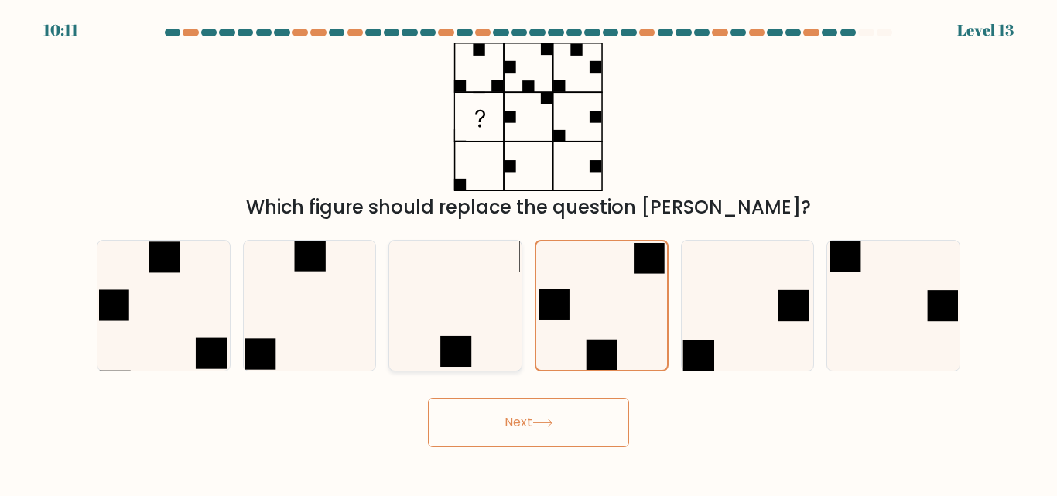
click at [490, 344] on icon at bounding box center [455, 305] width 129 height 129
click at [528, 252] on input "c." at bounding box center [528, 250] width 1 height 4
radio input "true"
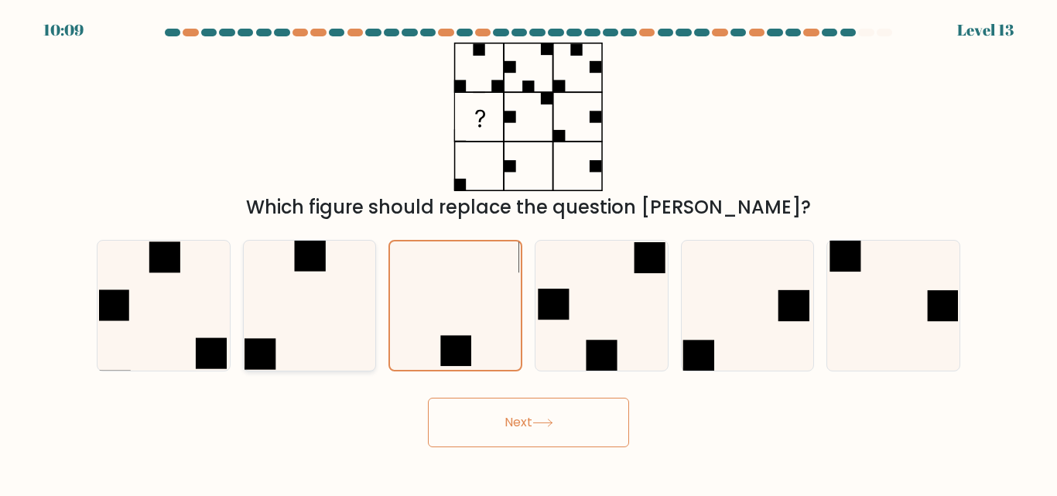
click at [309, 292] on icon at bounding box center [308, 305] width 129 height 129
click at [528, 252] on input "b." at bounding box center [528, 250] width 1 height 4
radio input "true"
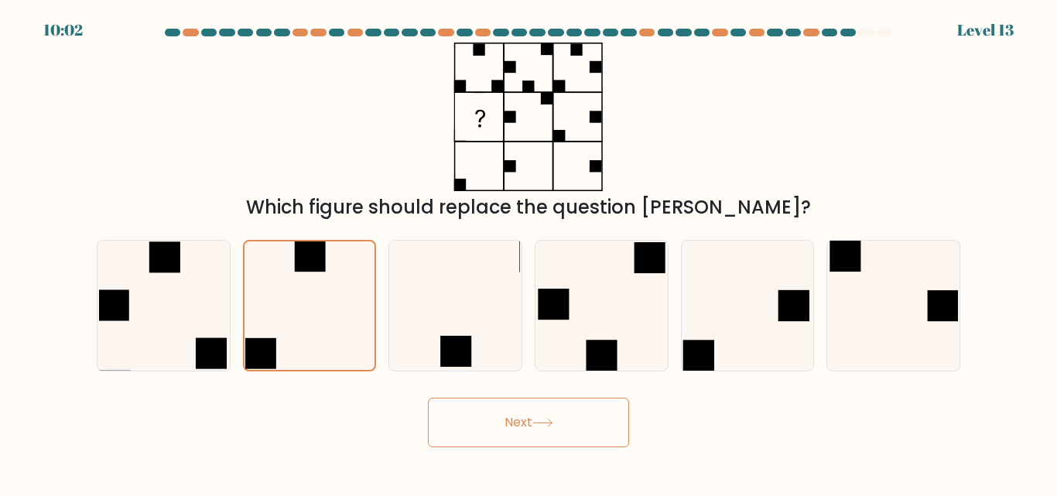
click at [522, 420] on button "Next" at bounding box center [528, 423] width 201 height 50
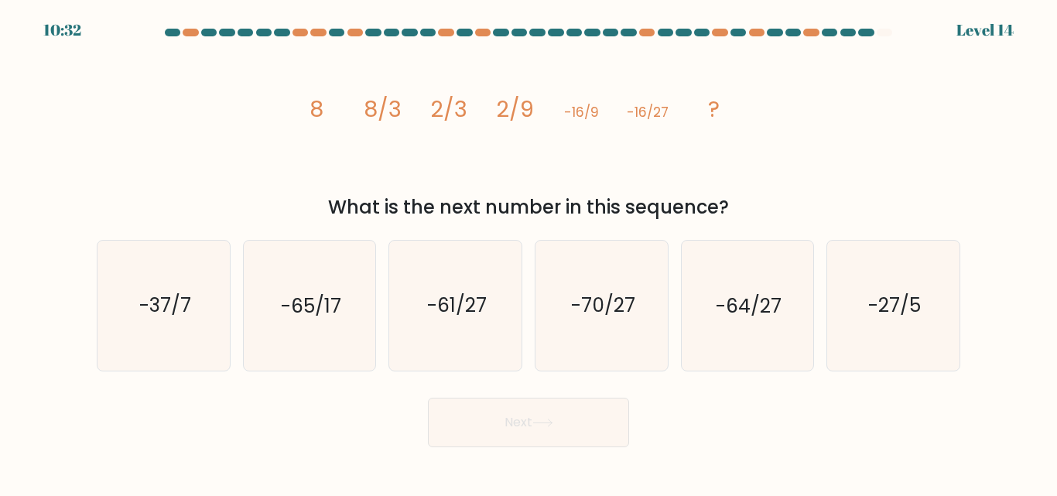
click at [179, 415] on div "Next" at bounding box center [528, 418] width 882 height 57
click at [150, 443] on div "Next" at bounding box center [528, 418] width 882 height 57
click at [601, 313] on text "-70/27" at bounding box center [602, 305] width 64 height 27
click at [529, 252] on input "d. -70/27" at bounding box center [528, 250] width 1 height 4
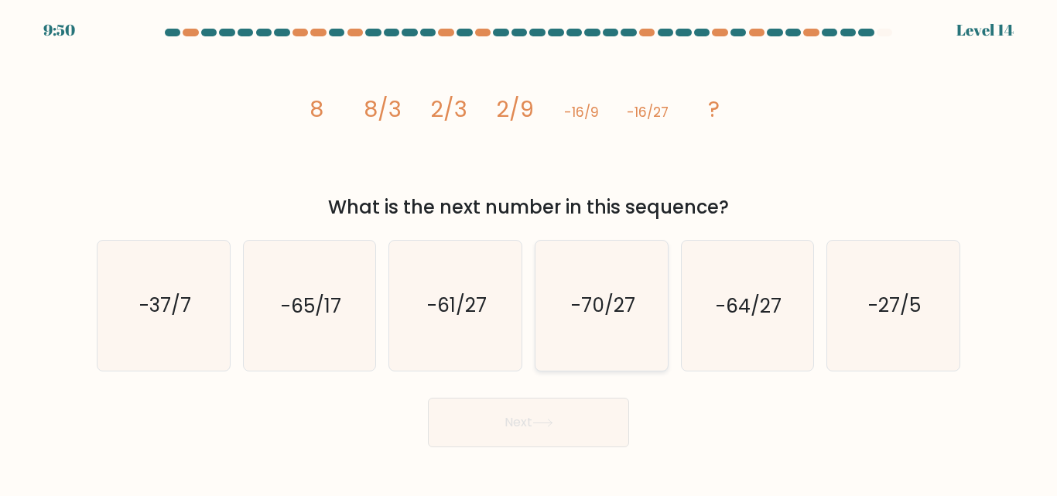
radio input "true"
click at [599, 417] on button "Next" at bounding box center [528, 423] width 201 height 50
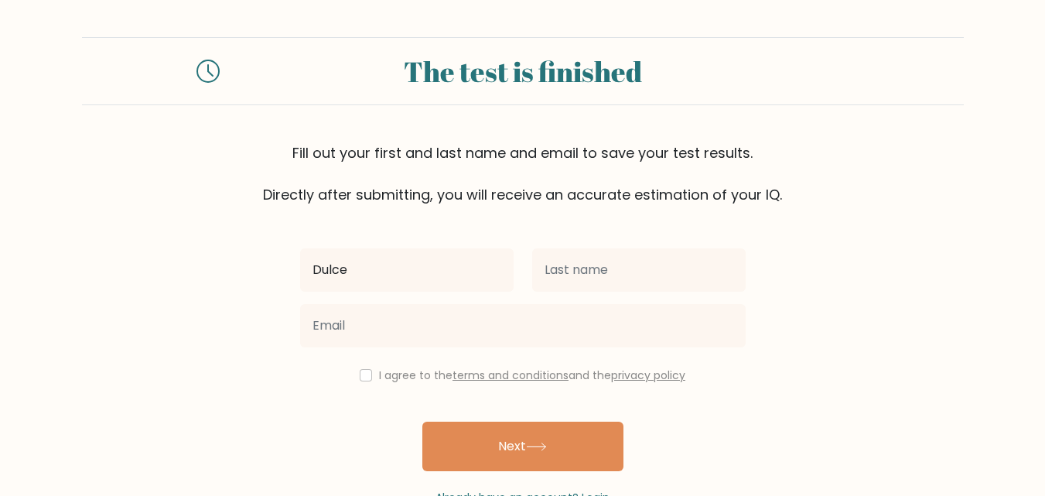
type input "Dulce Amor"
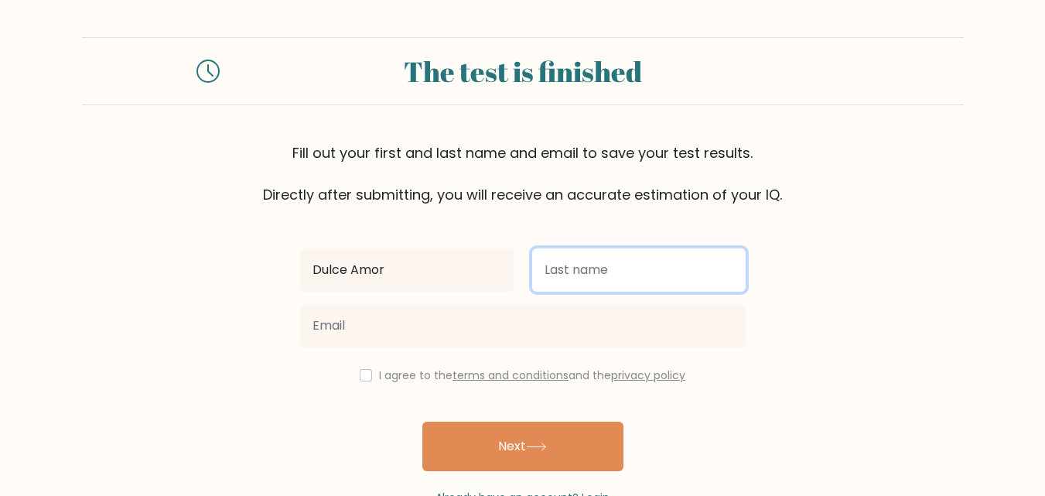
click at [561, 281] on input "text" at bounding box center [639, 269] width 214 height 43
type input "Lumictin"
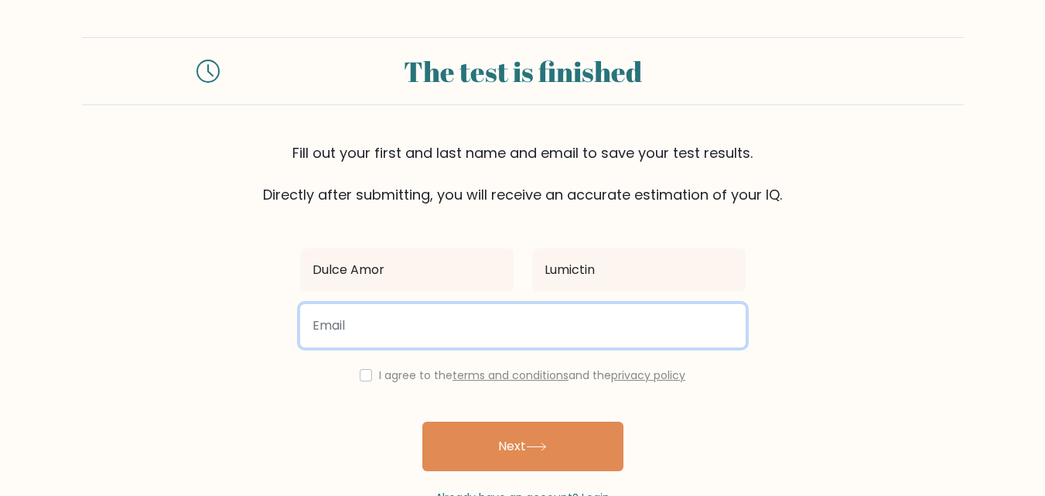
click at [430, 329] on input "email" at bounding box center [523, 325] width 446 height 43
click at [490, 319] on input "amor12801@gmail.com" at bounding box center [523, 325] width 446 height 43
type input "a"
type input "dulceamorlumictin@gmail.com"
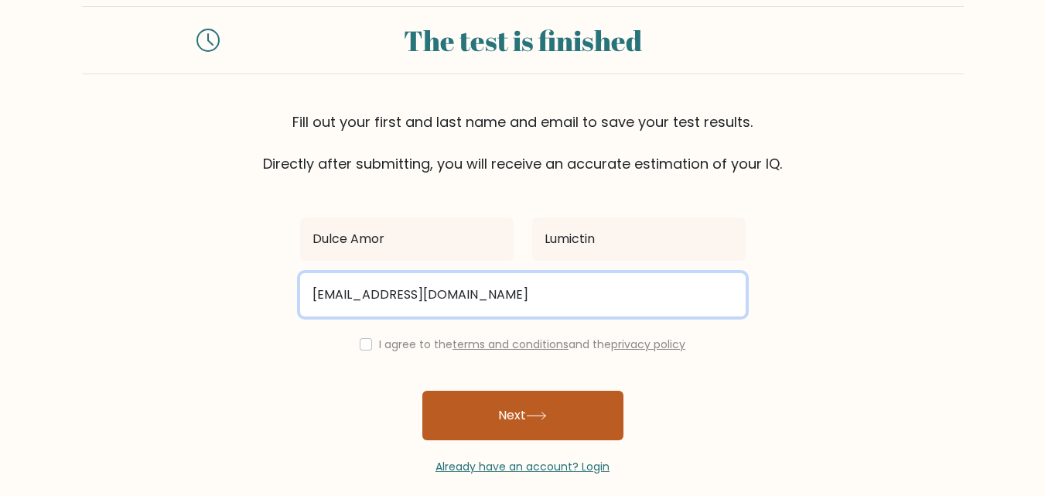
scroll to position [47, 0]
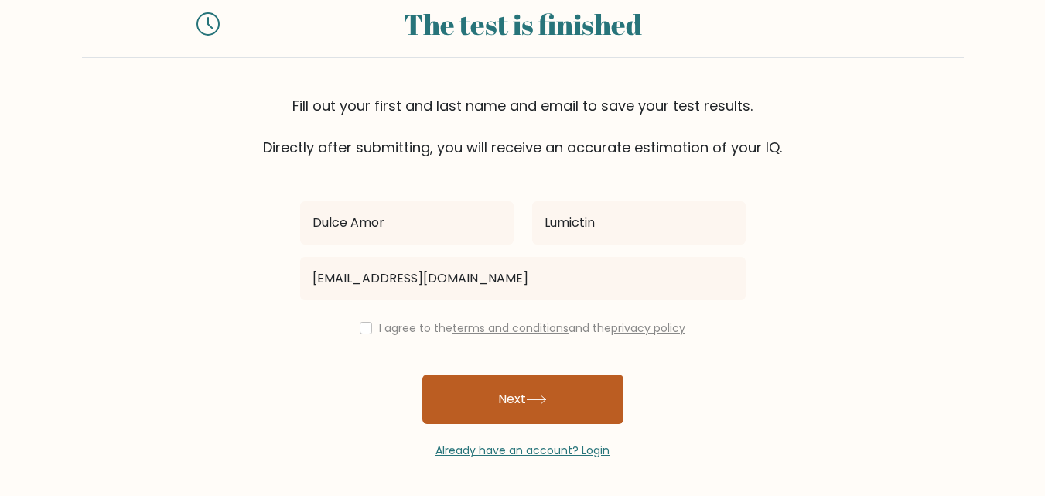
click at [568, 402] on button "Next" at bounding box center [522, 399] width 201 height 50
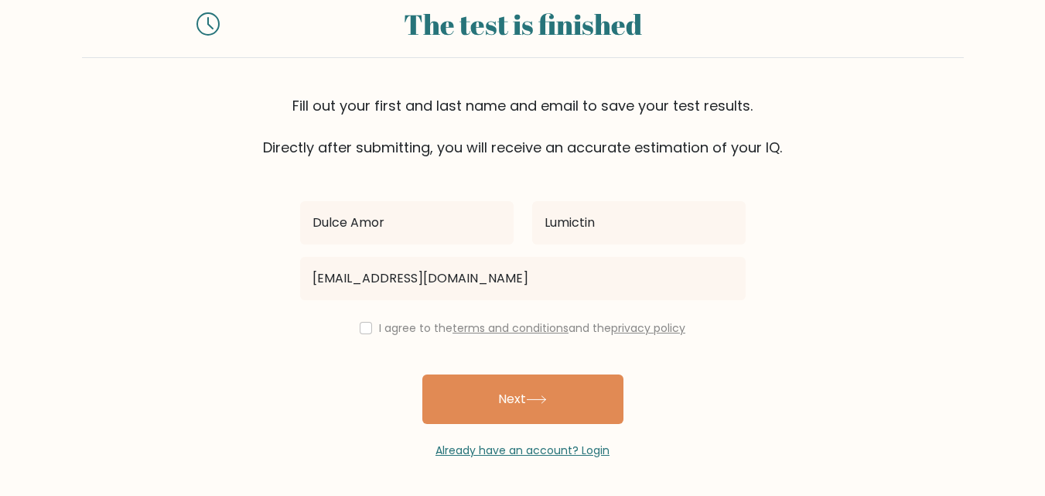
click at [369, 329] on div "I agree to the terms and conditions and the privacy policy" at bounding box center [523, 328] width 464 height 19
click at [363, 329] on input "checkbox" at bounding box center [366, 328] width 12 height 12
checkbox input "true"
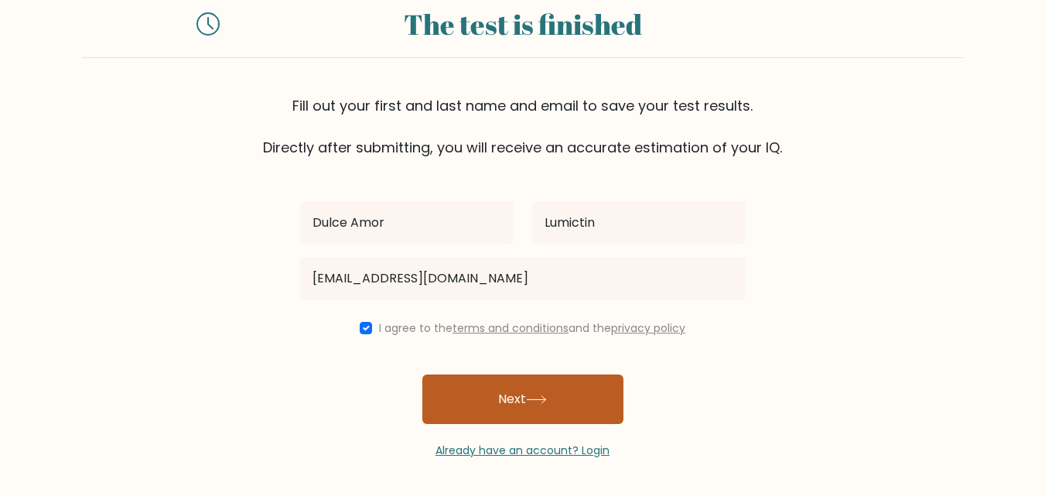
click at [511, 395] on button "Next" at bounding box center [522, 399] width 201 height 50
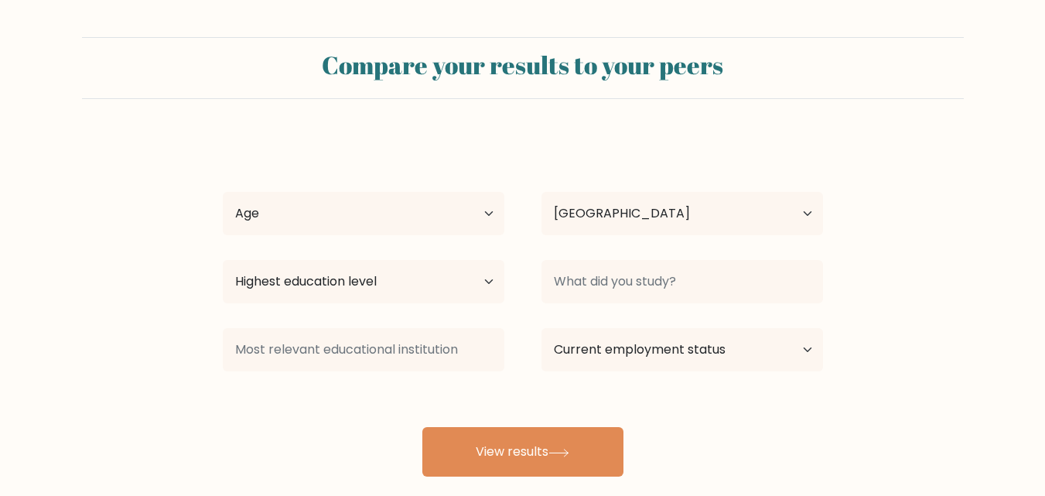
select select "PH"
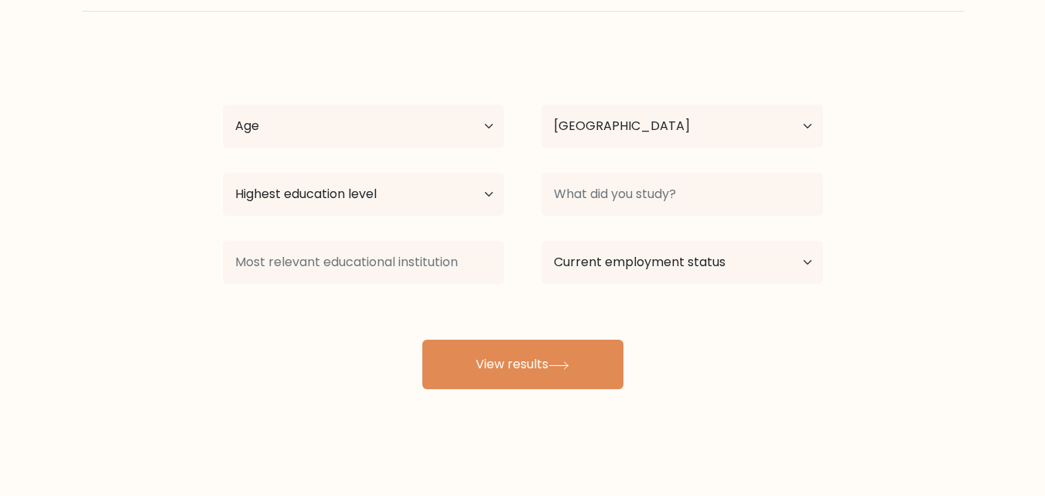
scroll to position [91, 0]
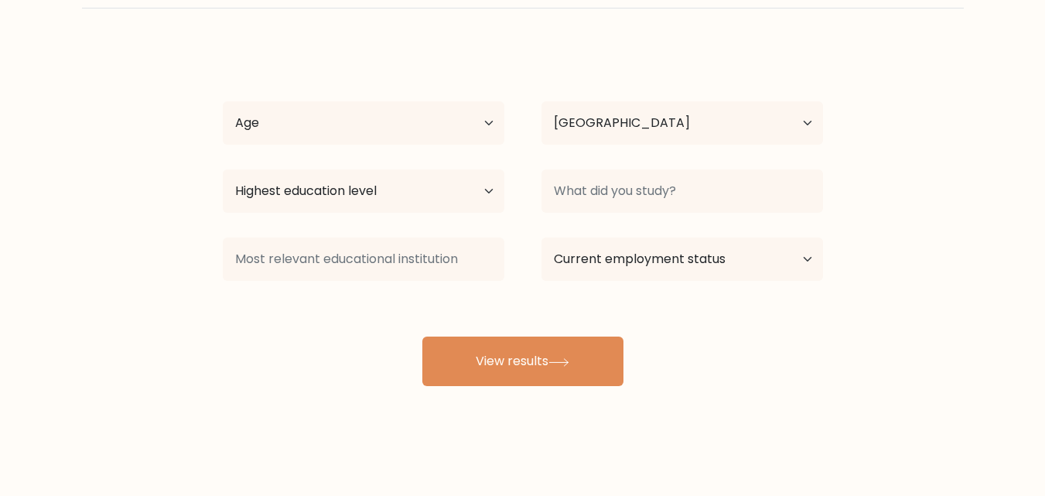
click at [542, 405] on div "Compare your results to your peers Dulce Amor Lumictin Age Under [DEMOGRAPHIC_D…" at bounding box center [522, 202] width 1045 height 586
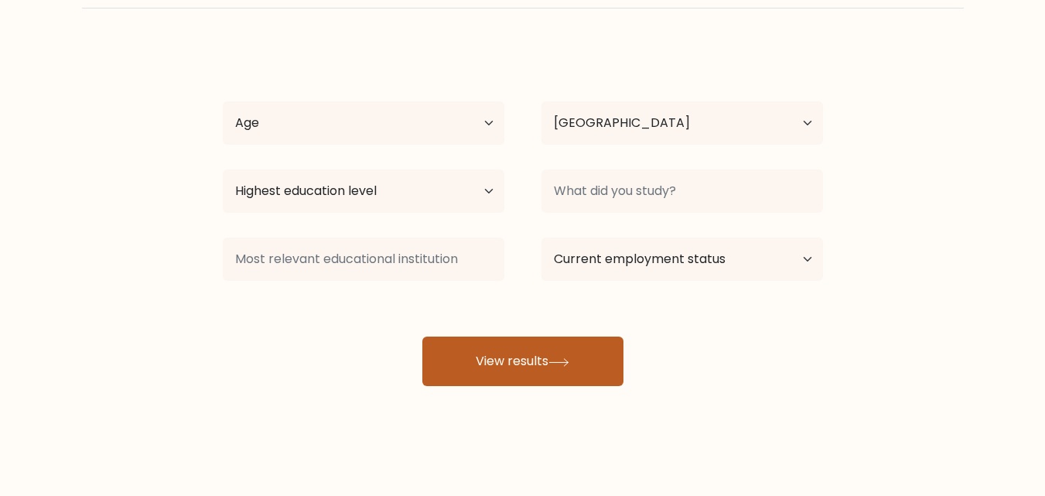
click at [549, 357] on button "View results" at bounding box center [522, 362] width 201 height 50
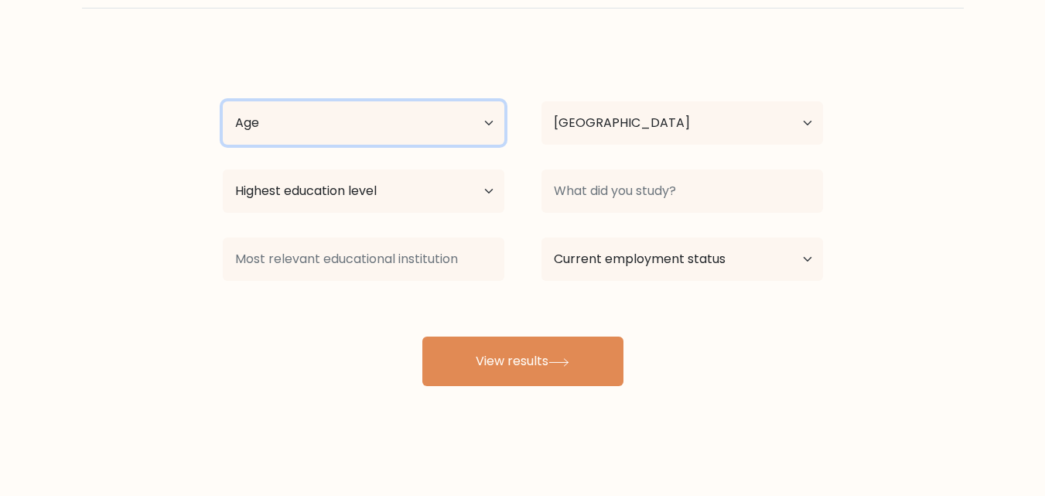
click at [320, 125] on select "Age Under [DEMOGRAPHIC_DATA] [DEMOGRAPHIC_DATA] [DEMOGRAPHIC_DATA] [DEMOGRAPHIC…" at bounding box center [364, 122] width 282 height 43
select select "25_34"
click at [223, 101] on select "Age Under [DEMOGRAPHIC_DATA] [DEMOGRAPHIC_DATA] [DEMOGRAPHIC_DATA] [DEMOGRAPHIC…" at bounding box center [364, 122] width 282 height 43
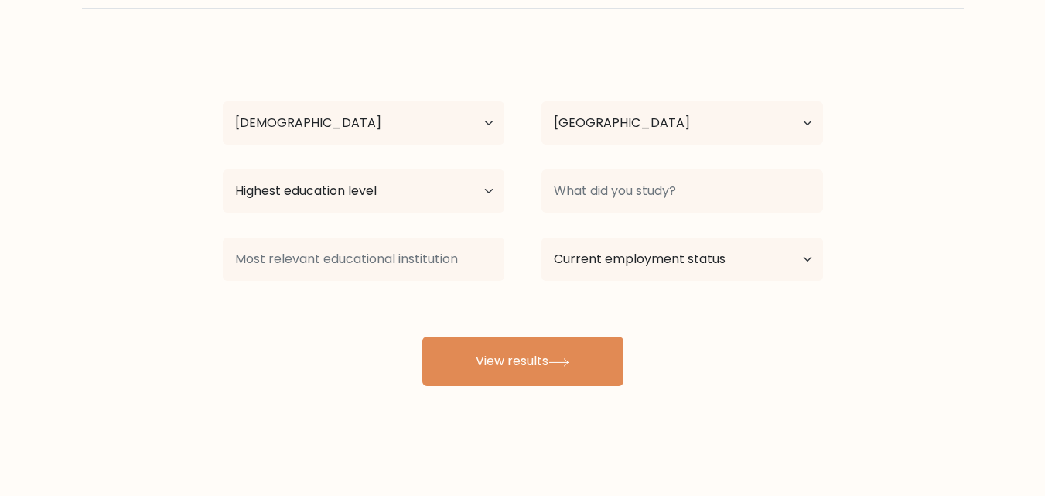
click at [572, 335] on div "Dulce Amor Lumictin Age Under 18 years old 18-24 years old 25-34 years old 35-4…" at bounding box center [523, 216] width 619 height 340
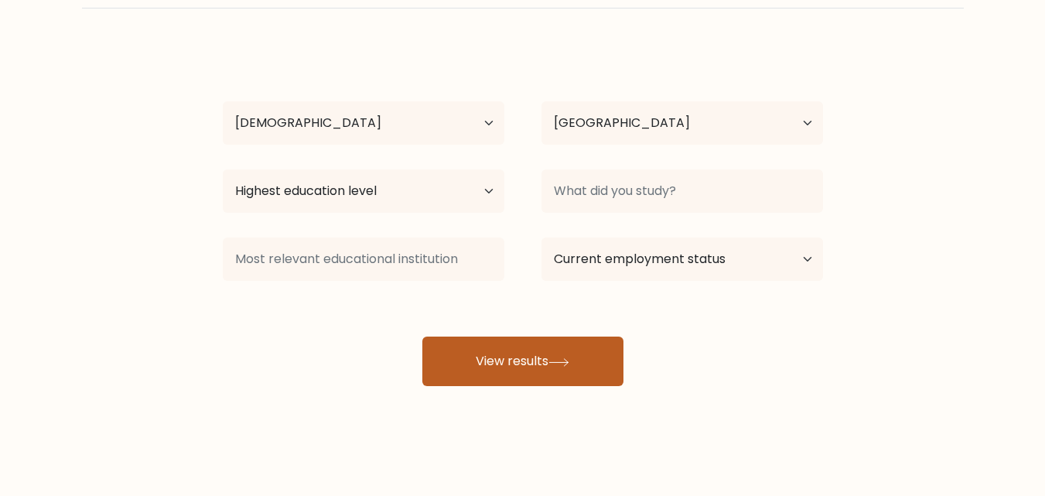
click at [567, 355] on button "View results" at bounding box center [522, 362] width 201 height 50
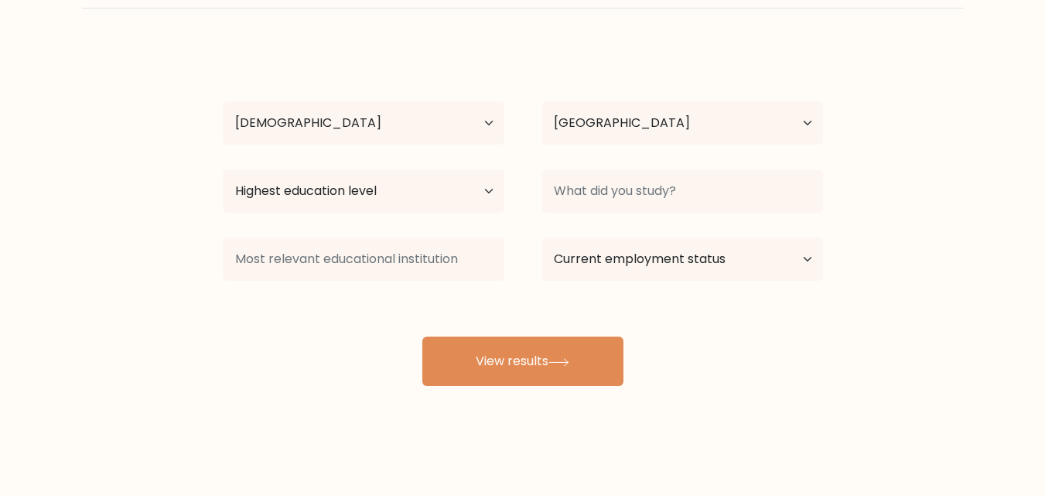
click at [407, 213] on div "Highest education level No schooling Primary Lower Secondary Upper Secondary Oc…" at bounding box center [363, 191] width 319 height 56
click at [405, 195] on select "Highest education level No schooling Primary Lower Secondary Upper Secondary Oc…" at bounding box center [364, 190] width 282 height 43
select select "bachelors_degree"
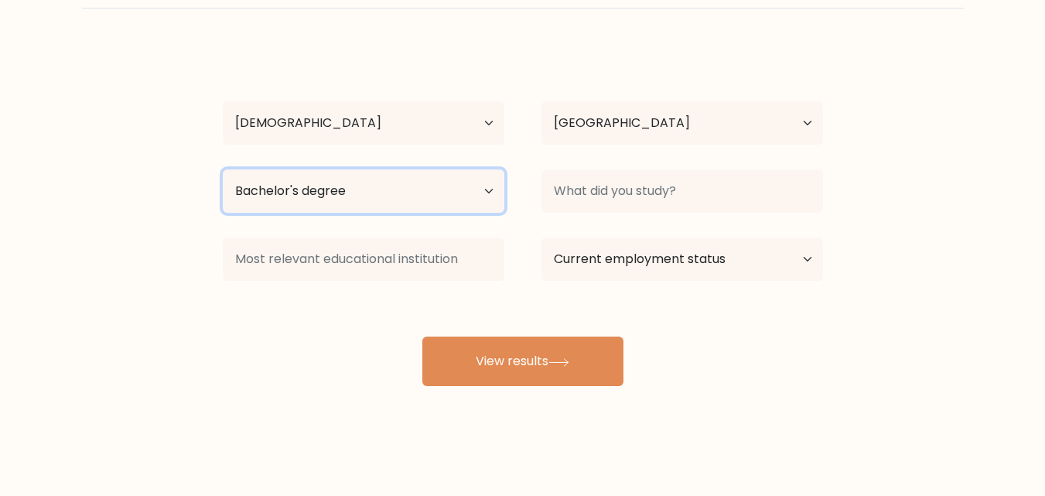
click at [223, 169] on select "Highest education level No schooling Primary Lower Secondary Upper Secondary Oc…" at bounding box center [364, 190] width 282 height 43
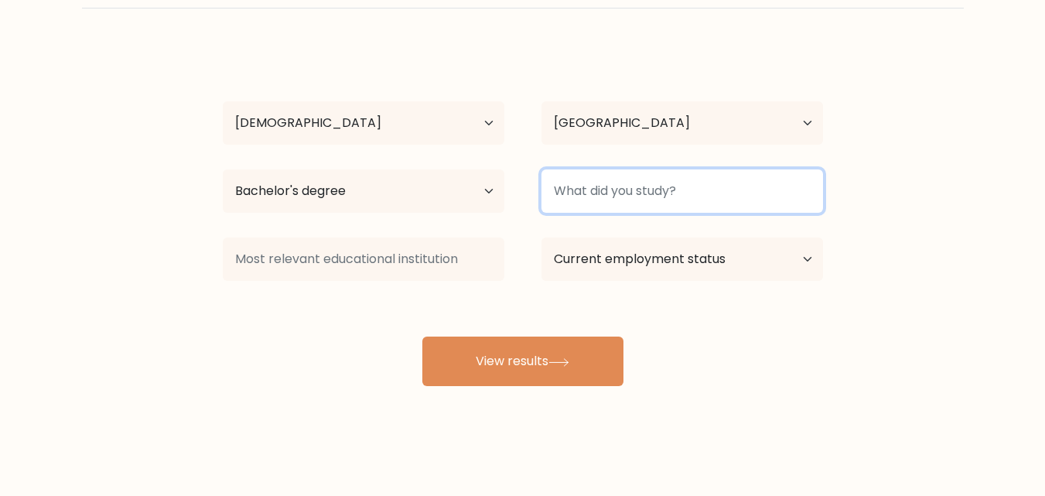
click at [585, 210] on input at bounding box center [683, 190] width 282 height 43
click at [586, 192] on input at bounding box center [683, 190] width 282 height 43
type input "BSHM"
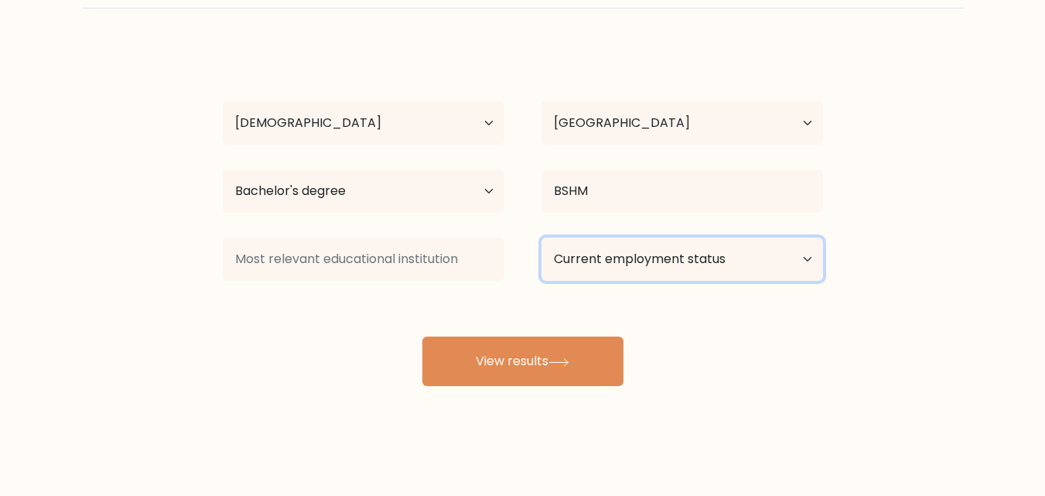
click at [621, 250] on select "Current employment status Employed Student Retired Other / prefer not to answer" at bounding box center [683, 259] width 282 height 43
select select "other"
click at [542, 238] on select "Current employment status Employed Student Retired Other / prefer not to answer" at bounding box center [683, 259] width 282 height 43
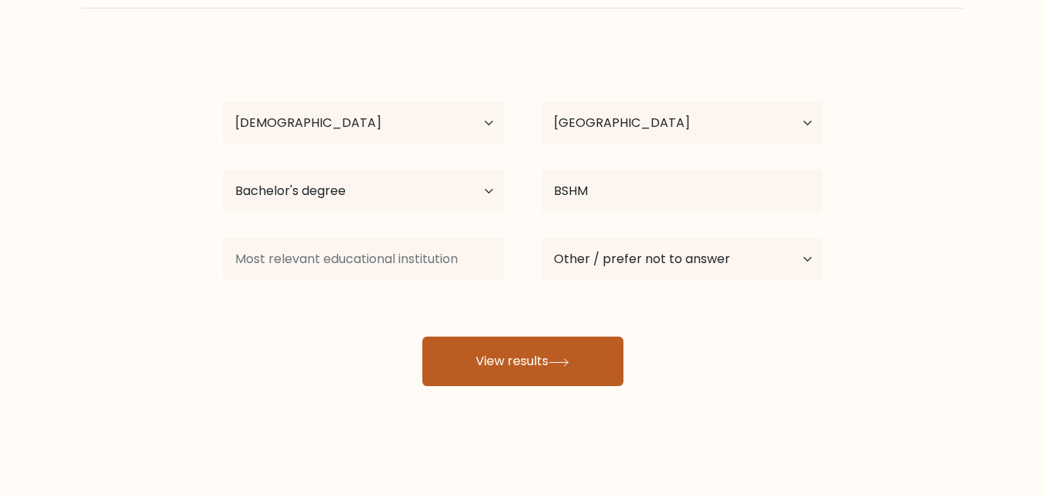
click at [569, 366] on icon at bounding box center [559, 362] width 21 height 9
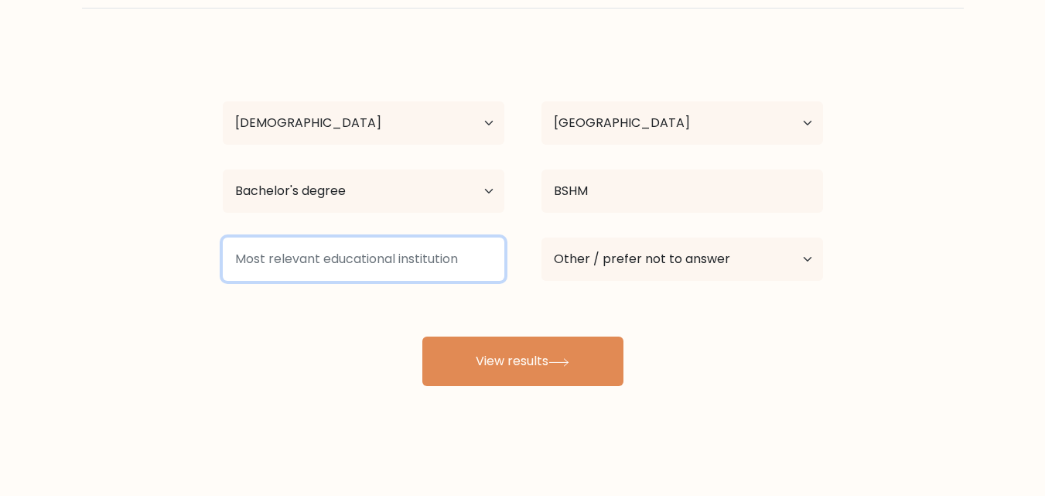
click at [405, 262] on input at bounding box center [364, 259] width 282 height 43
type input "U"
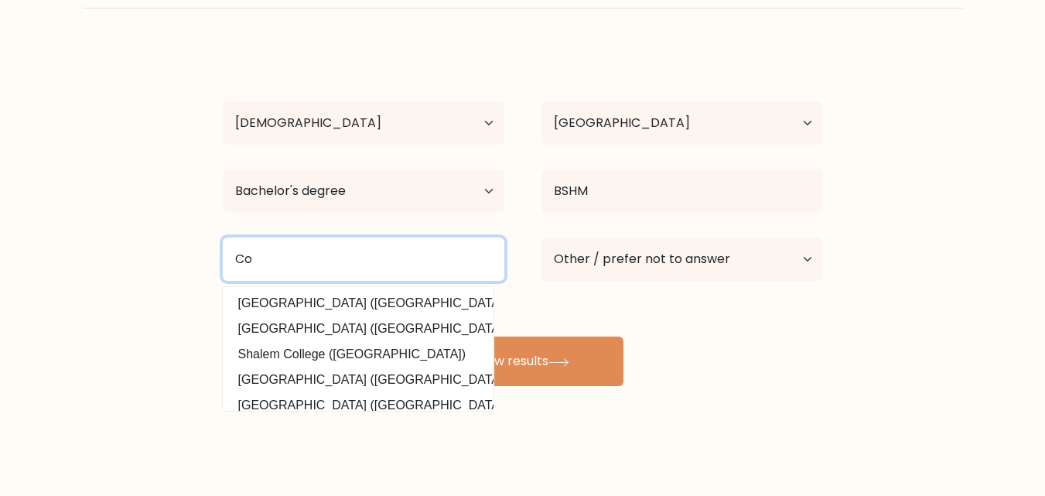
type input "C"
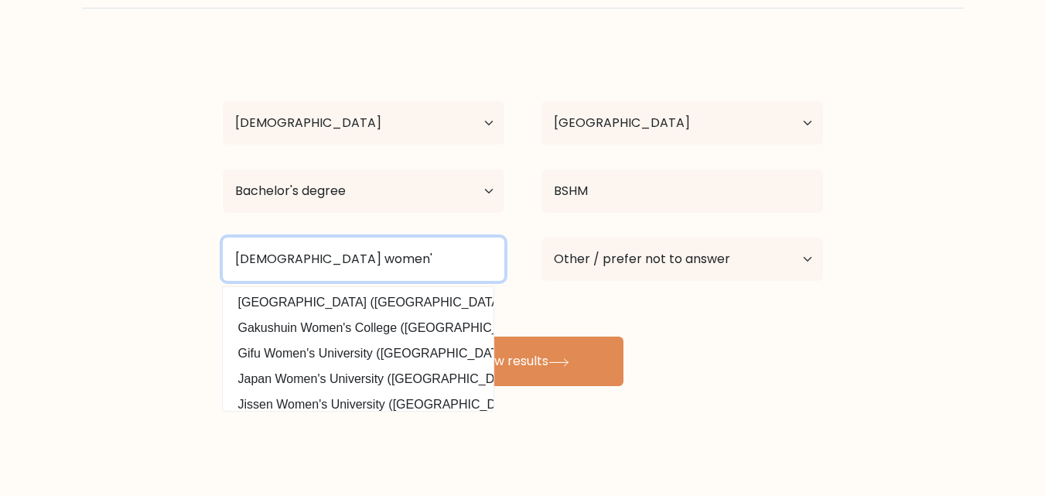
type input "Philippine women's"
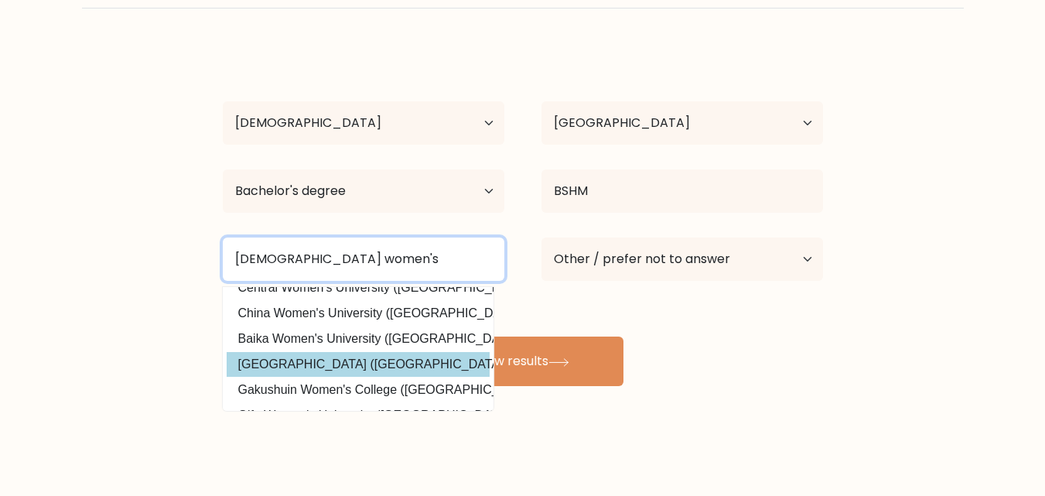
scroll to position [151, 0]
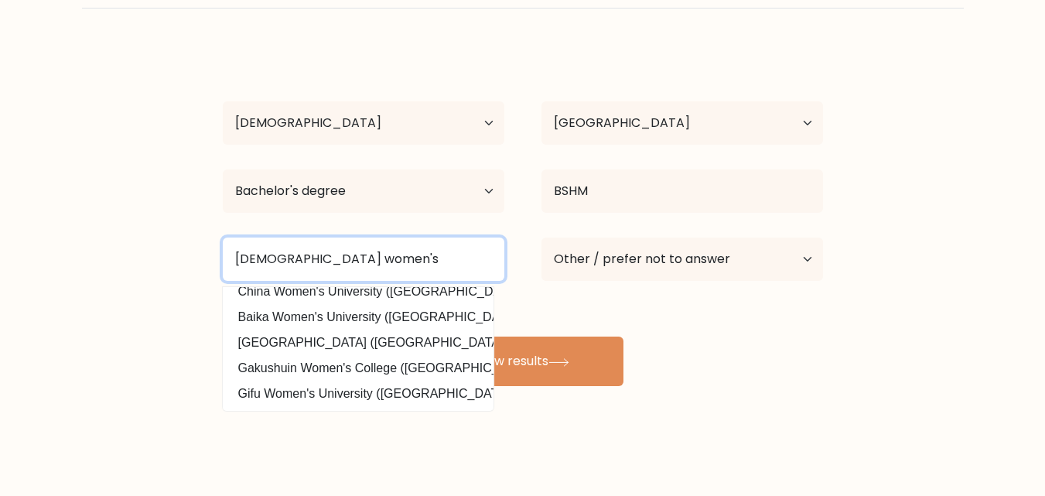
drag, startPoint x: 377, startPoint y: 261, endPoint x: 1, endPoint y: 227, distance: 377.5
click at [0, 229] on form "Compare your results to your peers Dulce Amor Lumictin Age Under 18 years old 1…" at bounding box center [522, 166] width 1045 height 439
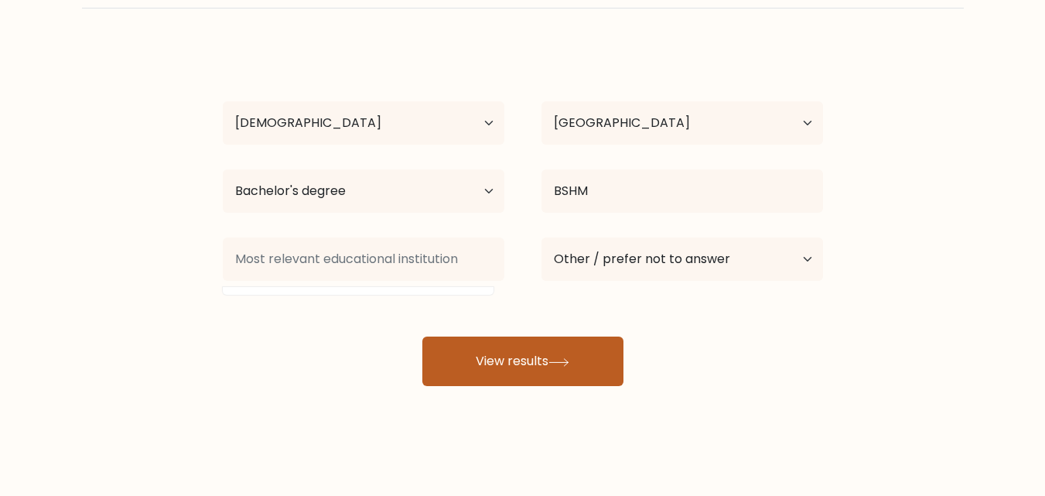
click at [576, 361] on button "View results" at bounding box center [522, 362] width 201 height 50
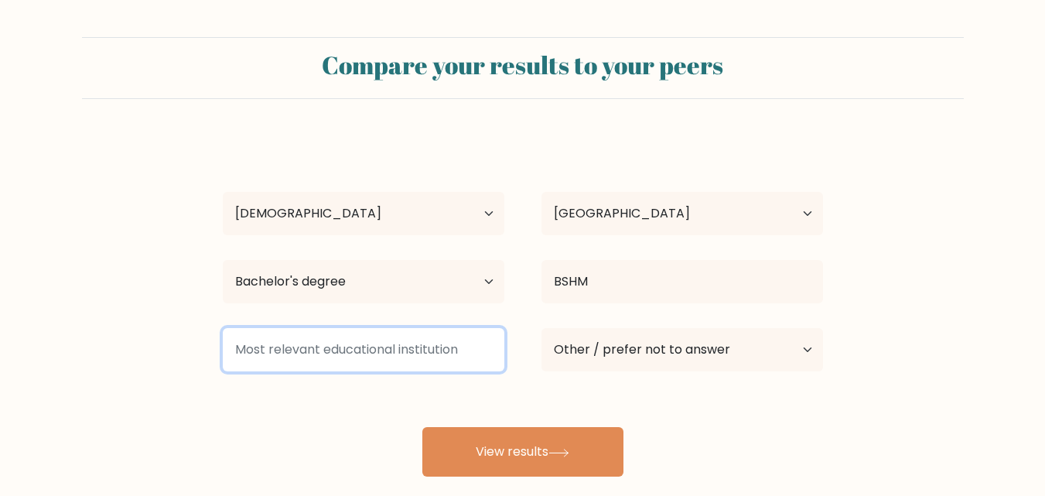
click at [388, 354] on input at bounding box center [364, 349] width 282 height 43
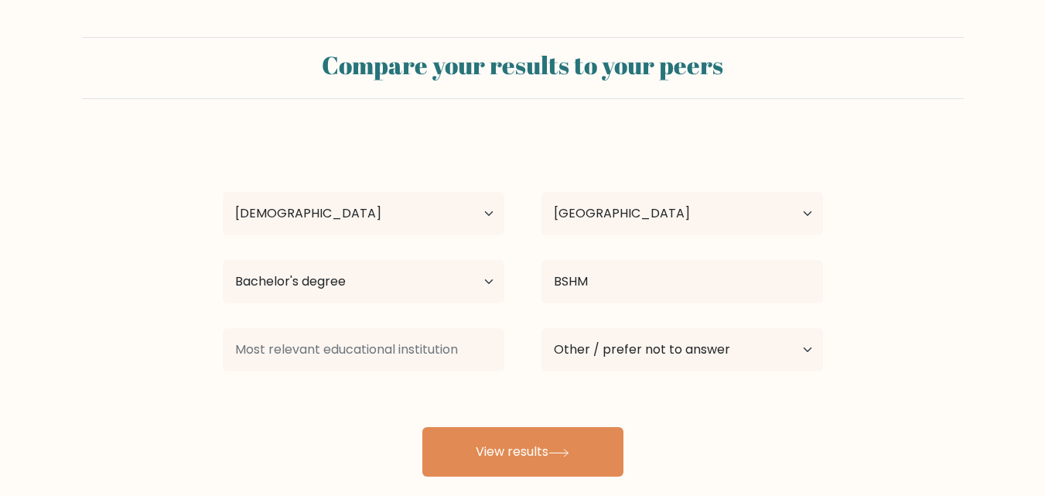
click at [405, 396] on div "Dulce Amor Lumictin Age Under 18 years old 18-24 years old 25-34 years old 35-4…" at bounding box center [523, 306] width 619 height 340
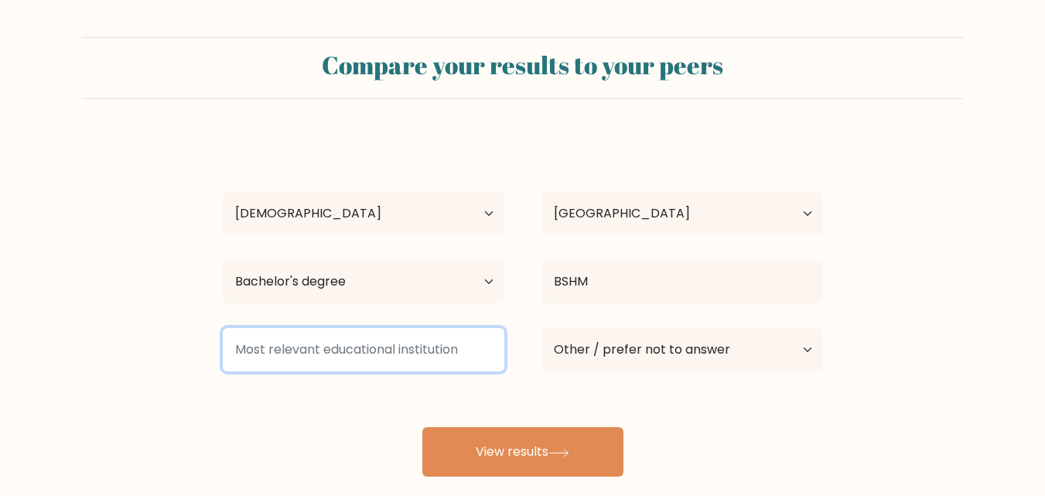
click at [410, 369] on input at bounding box center [364, 349] width 282 height 43
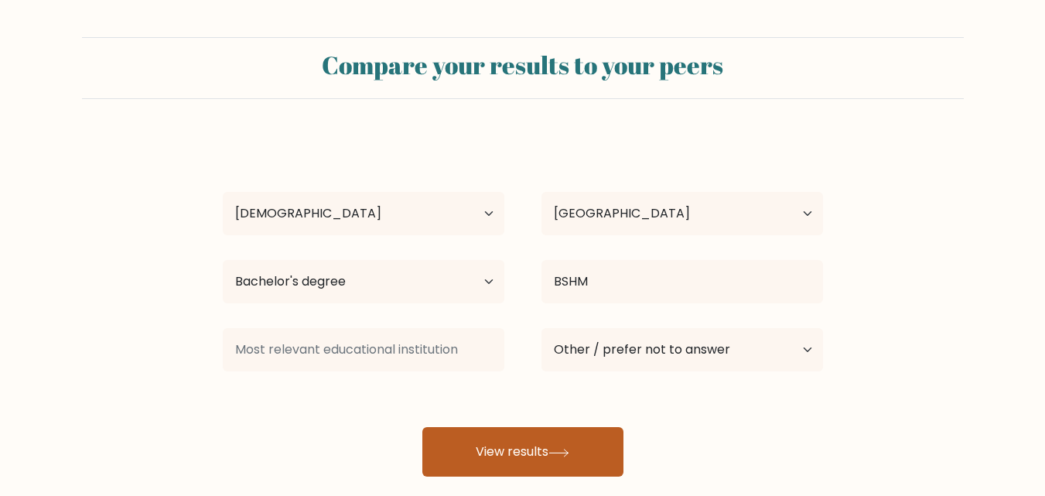
click at [528, 442] on button "View results" at bounding box center [522, 452] width 201 height 50
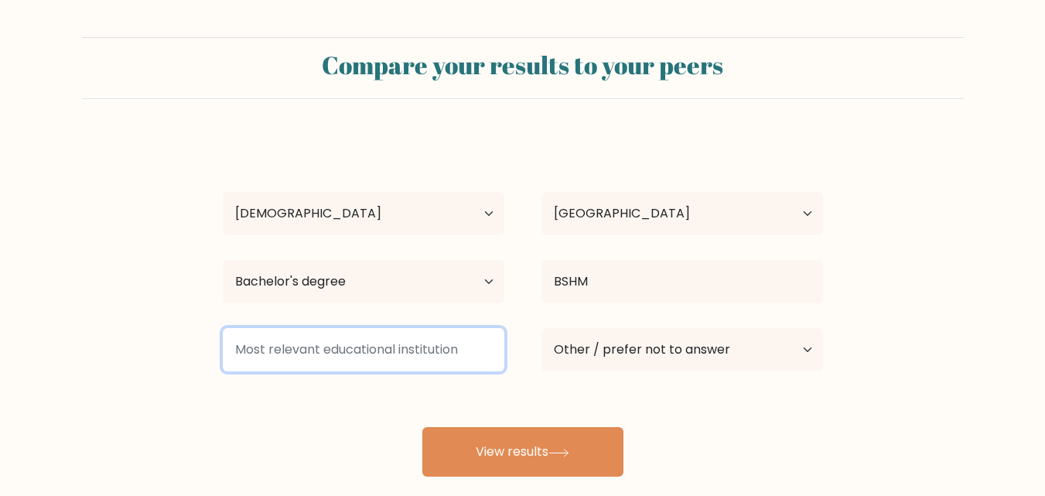
click at [378, 344] on input at bounding box center [364, 349] width 282 height 43
click at [408, 352] on input at bounding box center [364, 349] width 282 height 43
click at [350, 328] on input at bounding box center [364, 349] width 282 height 43
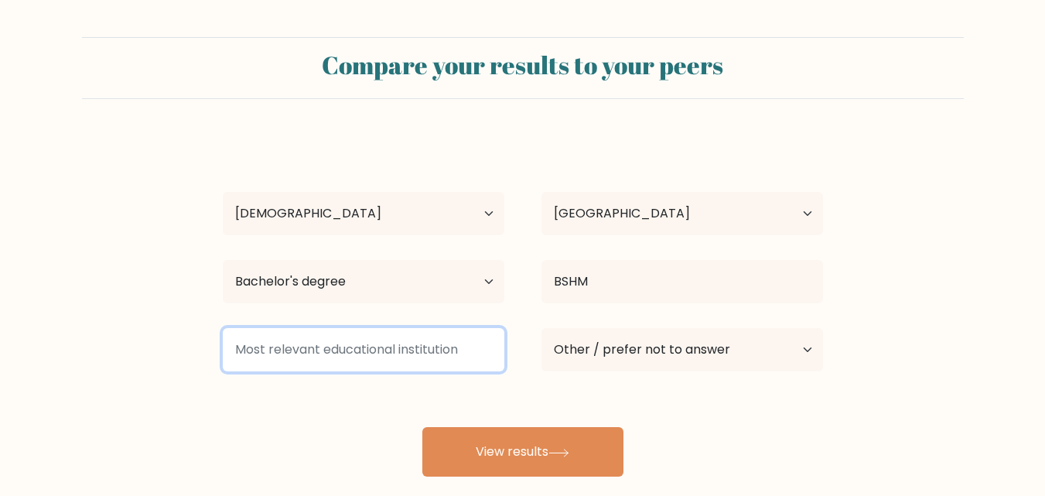
click at [325, 362] on input at bounding box center [364, 349] width 282 height 43
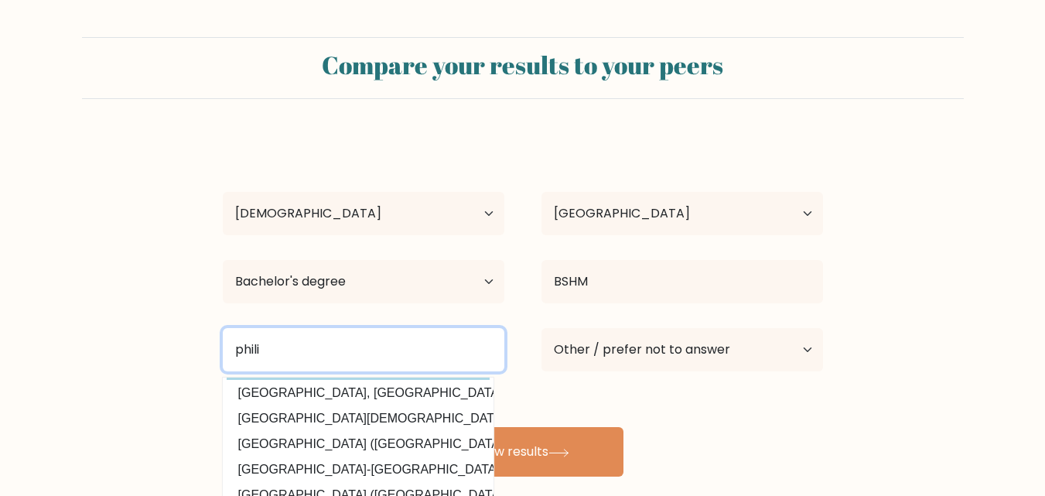
scroll to position [77, 0]
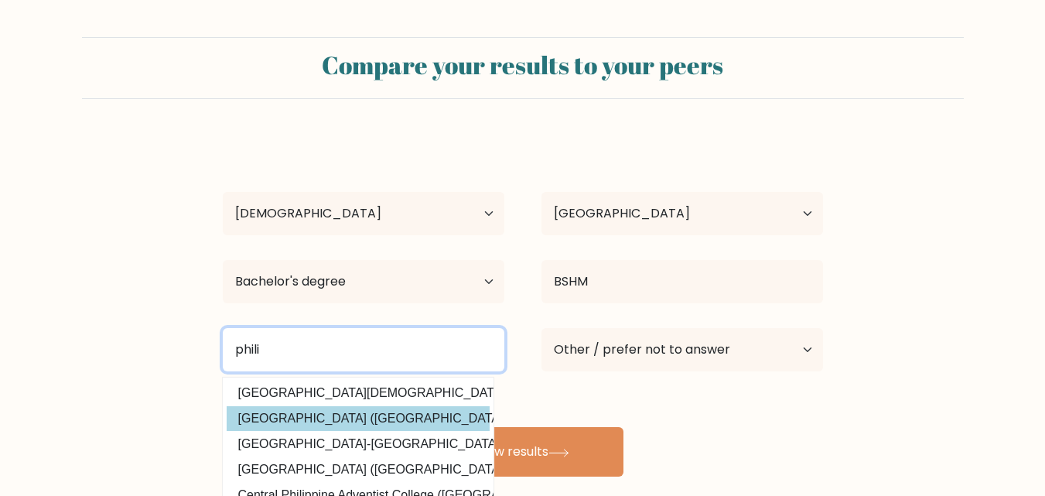
type input "phili"
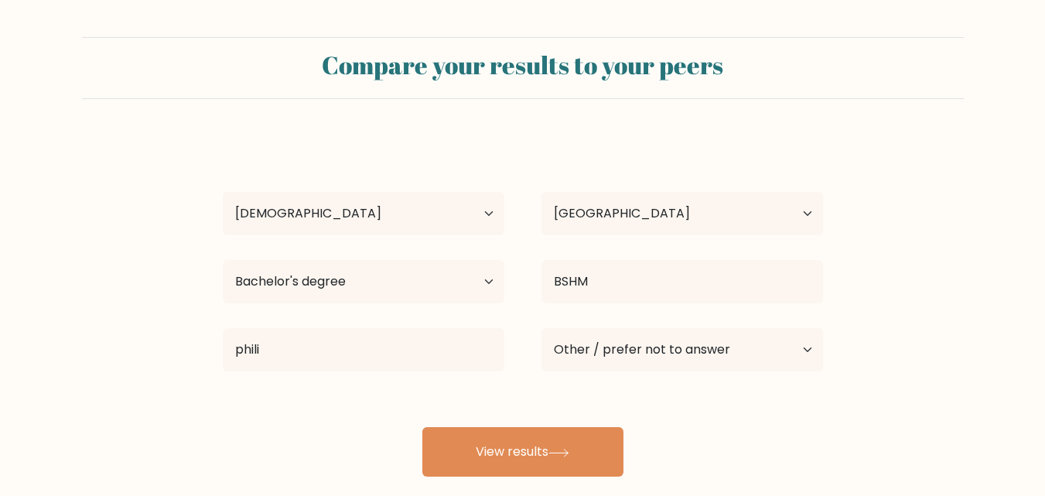
click at [376, 425] on div "Dulce Amor Lumictin Age Under 18 years old 18-24 years old 25-34 years old 35-4…" at bounding box center [523, 306] width 619 height 340
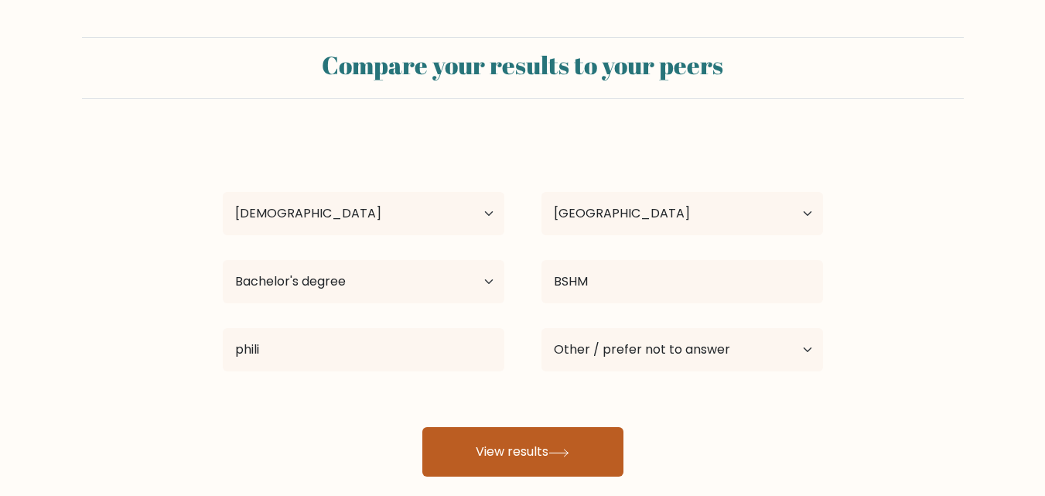
click at [519, 450] on button "View results" at bounding box center [522, 452] width 201 height 50
